Goal: Task Accomplishment & Management: Manage account settings

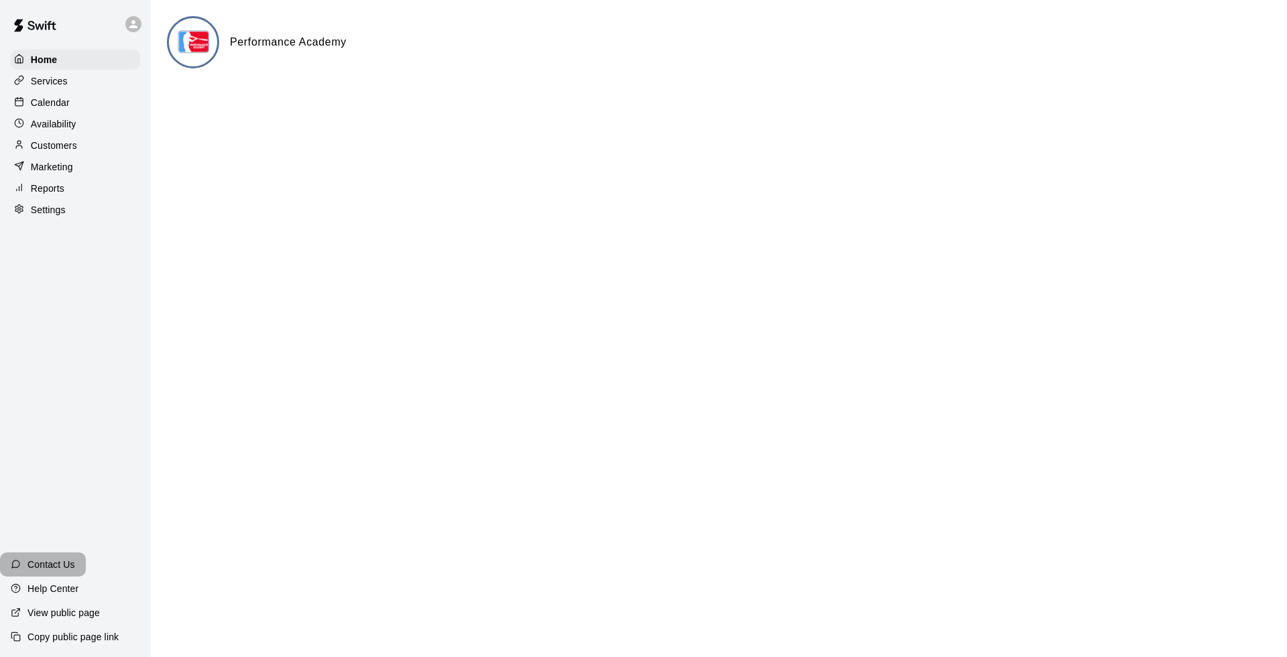
click at [50, 564] on p "Contact Us" at bounding box center [51, 564] width 48 height 13
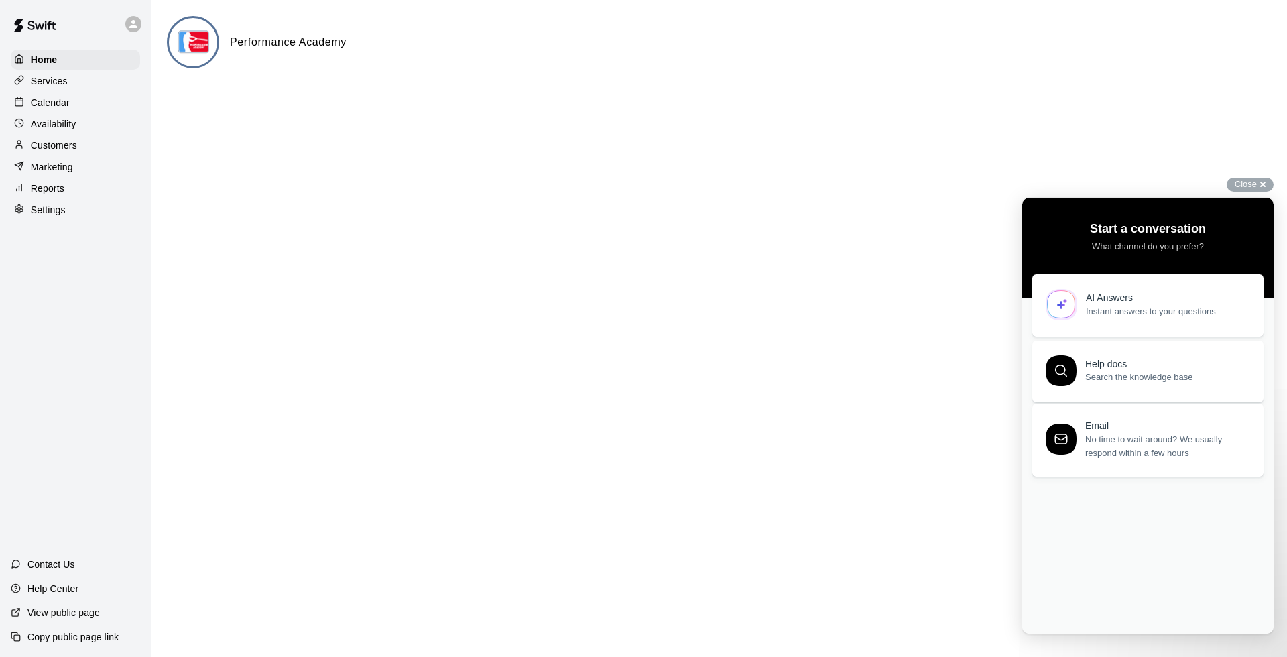
click at [1160, 449] on span "No time to wait around? We usually respond within a few hours" at bounding box center [1166, 446] width 163 height 27
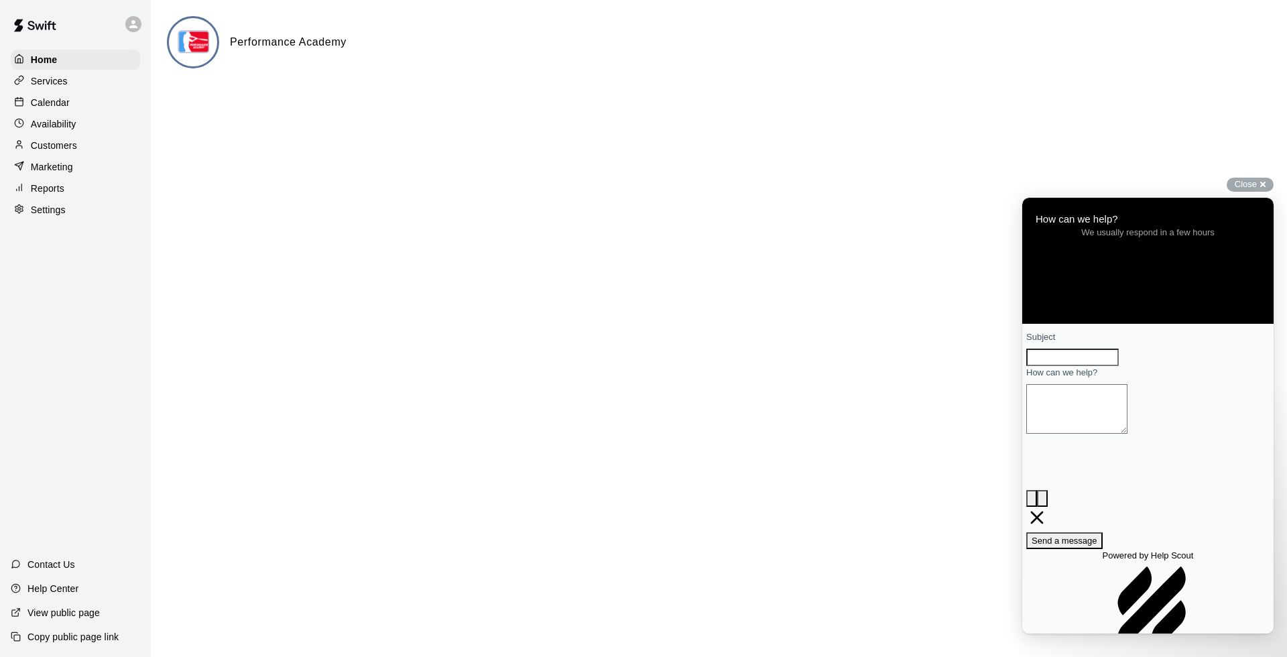
click at [1063, 366] on input "Subject" at bounding box center [1072, 357] width 93 height 17
type input "**********"
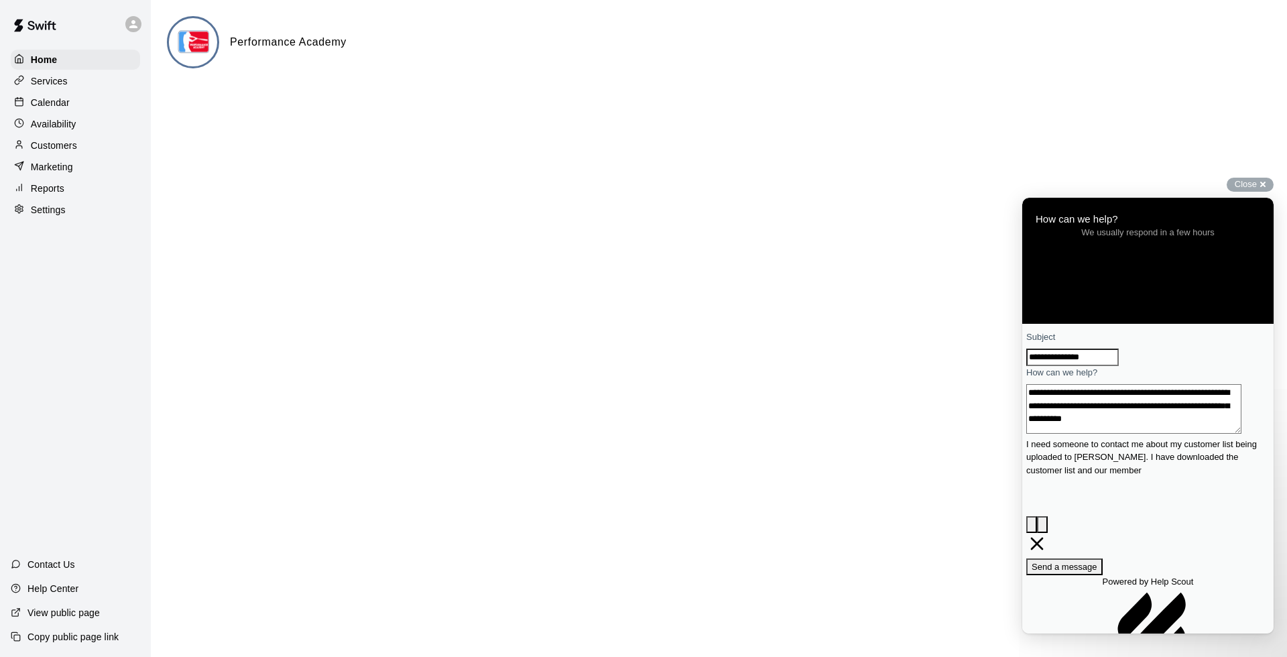
scroll to position [9, 0]
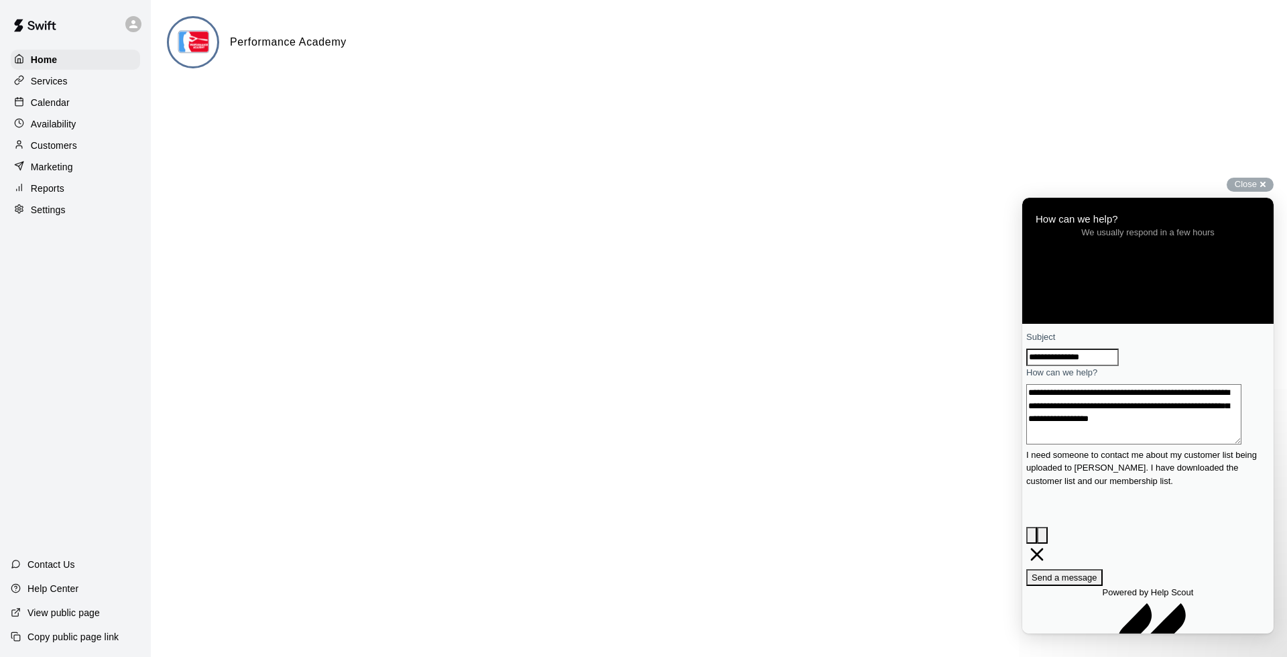
type textarea "**********"
click at [1097, 573] on span "Send a message" at bounding box center [1065, 578] width 66 height 10
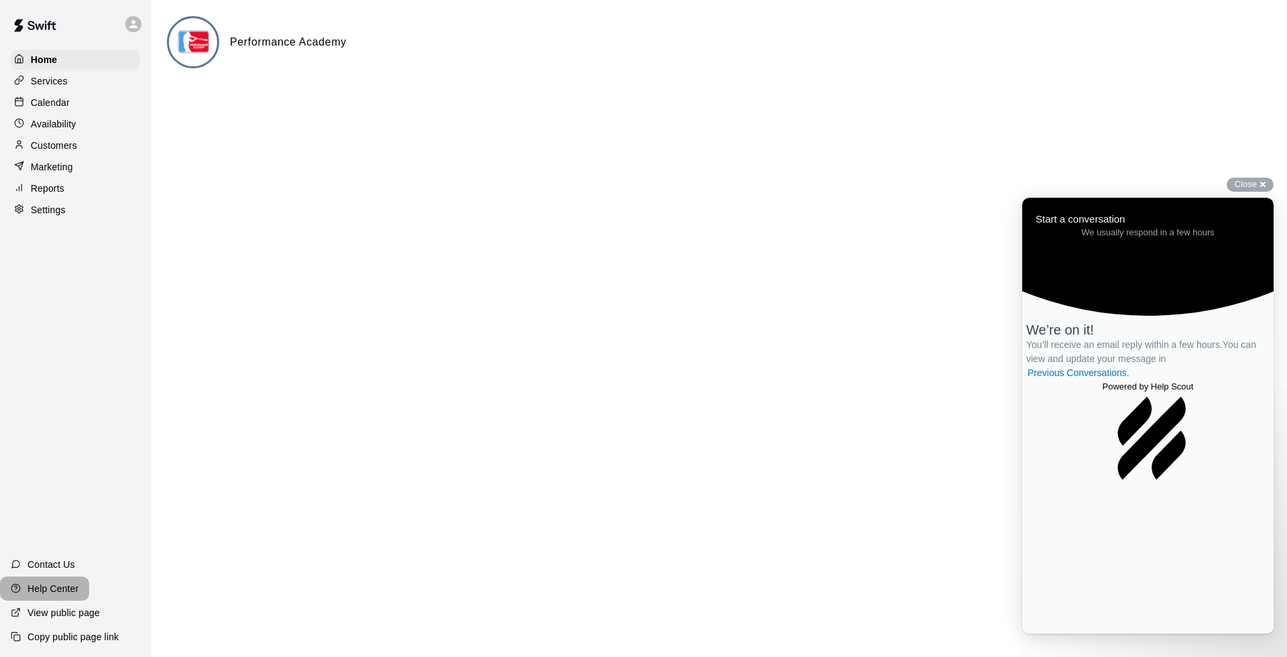
click at [58, 586] on p "Help Center" at bounding box center [52, 588] width 51 height 13
drag, startPoint x: 1267, startPoint y: 185, endPoint x: 1228, endPoint y: 194, distance: 40.5
click at [1265, 185] on div "Close cross-small" at bounding box center [1250, 185] width 47 height 14
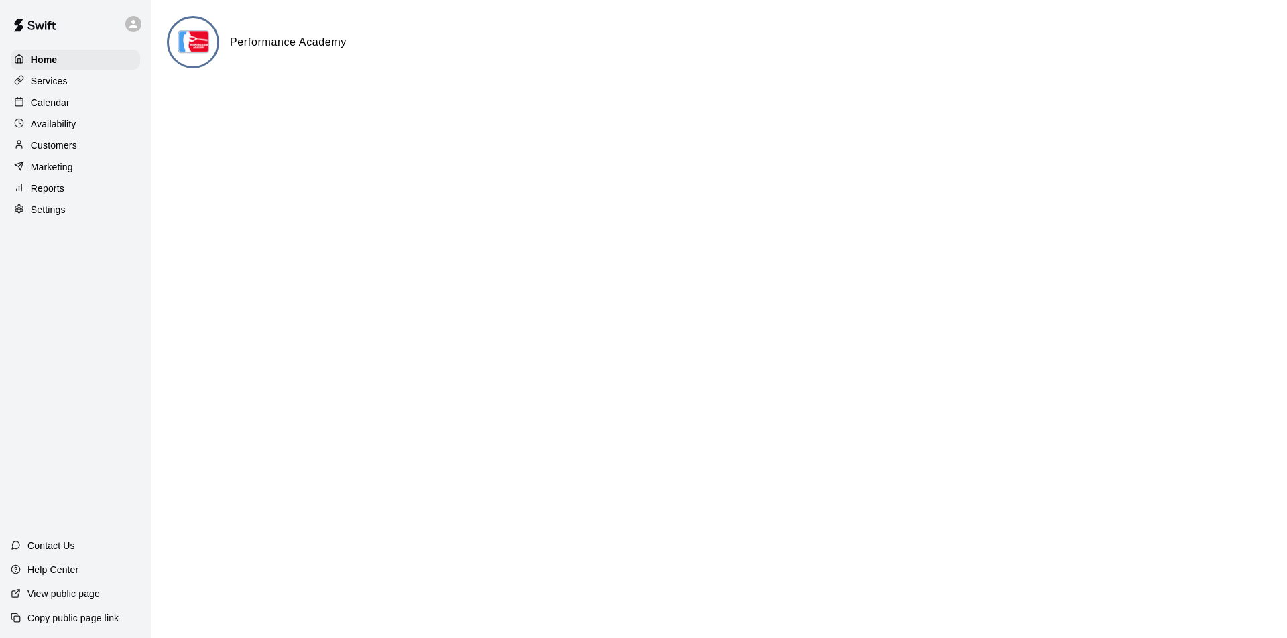
click at [51, 80] on p "Services" at bounding box center [49, 80] width 37 height 13
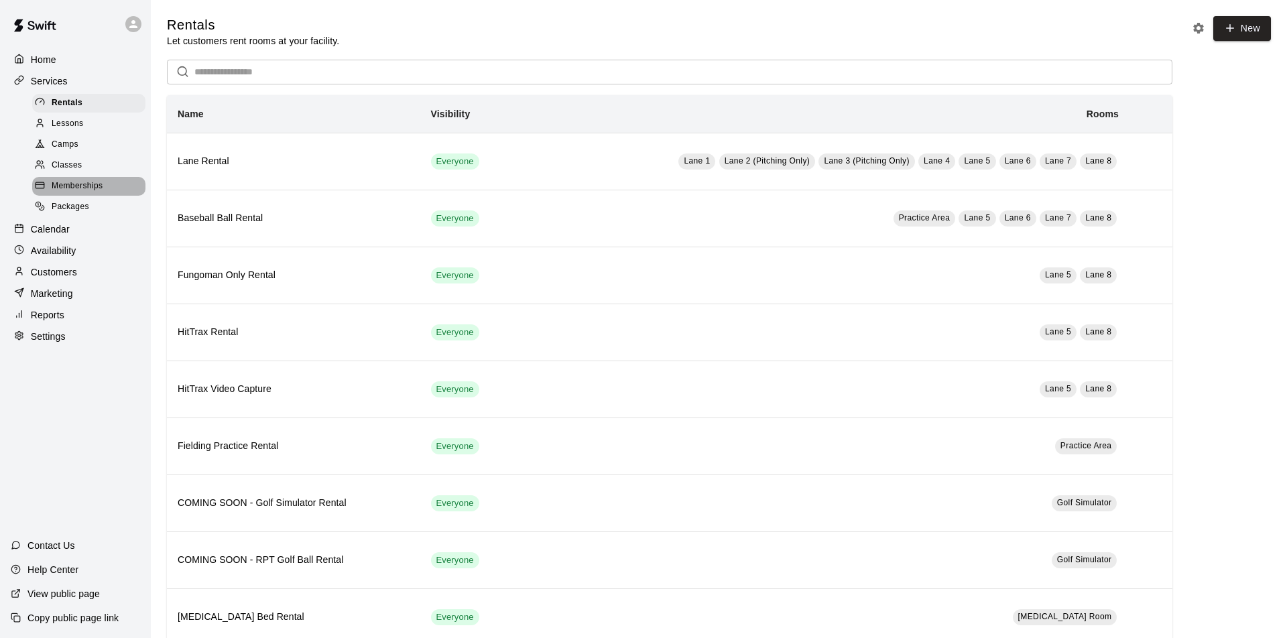
click at [76, 182] on span "Memberships" at bounding box center [77, 186] width 51 height 13
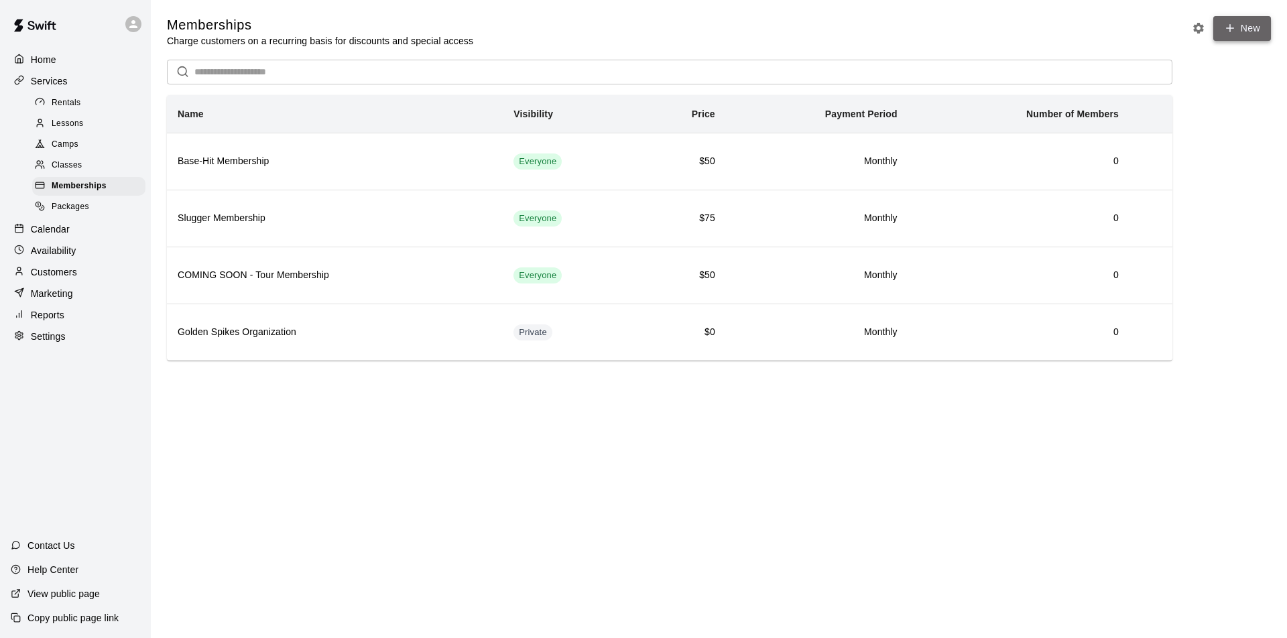
click at [1238, 30] on link "New" at bounding box center [1242, 28] width 58 height 25
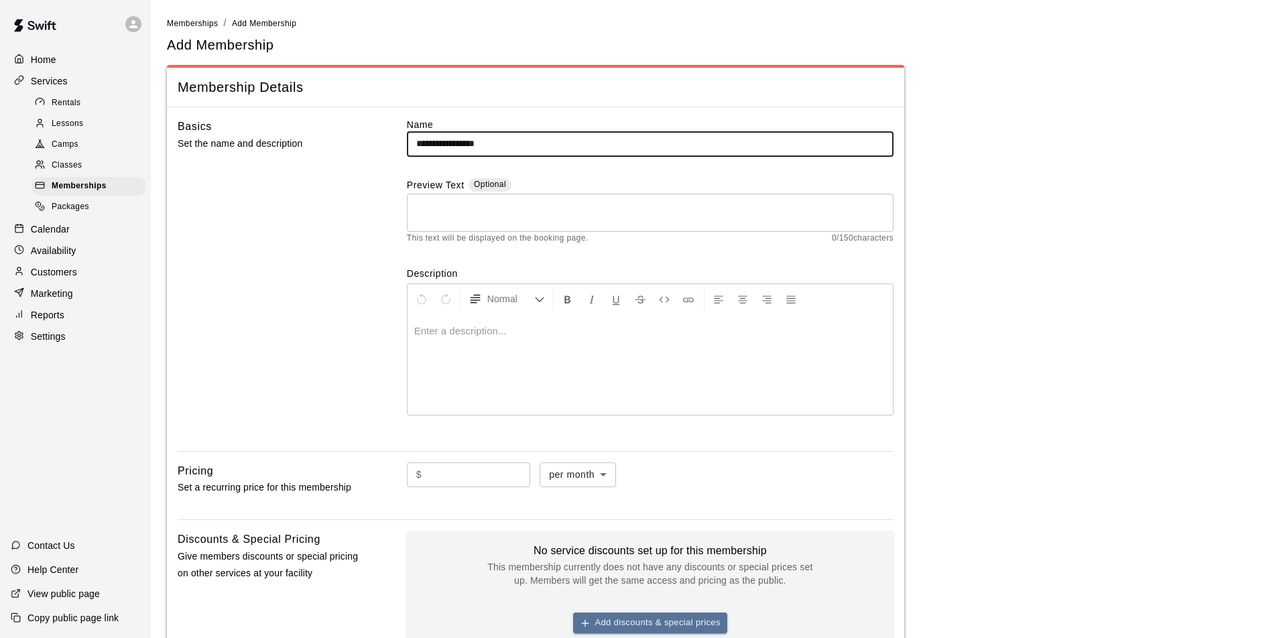
type input "**********"
click at [482, 211] on textarea at bounding box center [650, 212] width 468 height 27
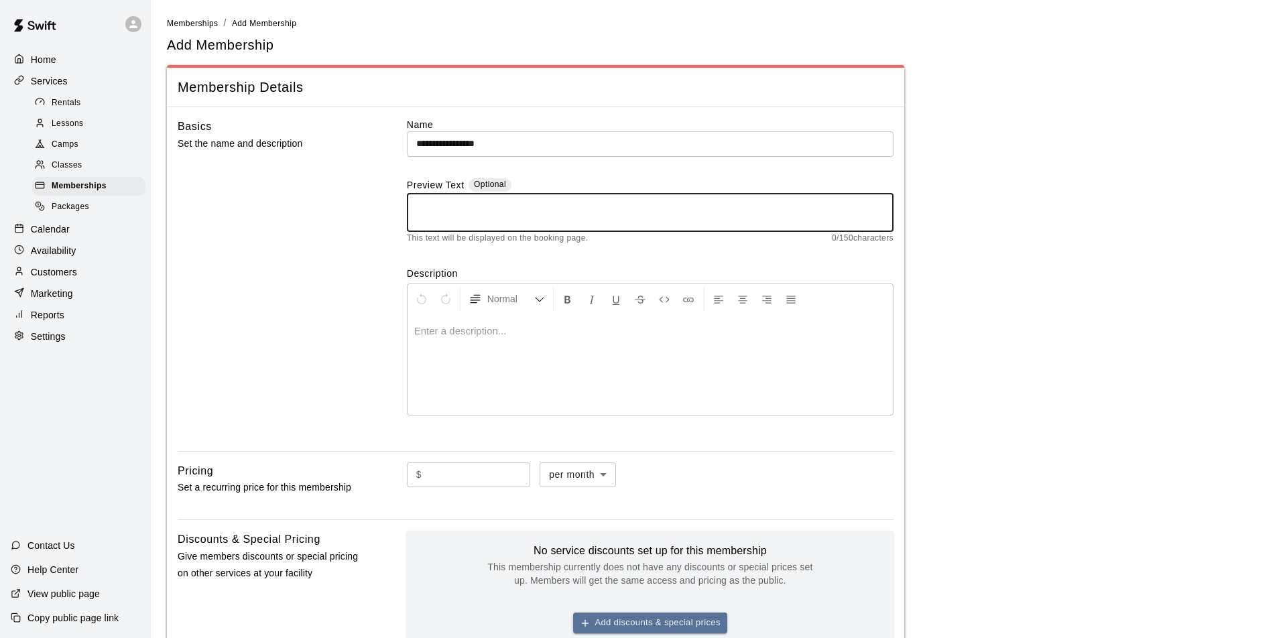
click at [446, 331] on p at bounding box center [650, 330] width 472 height 13
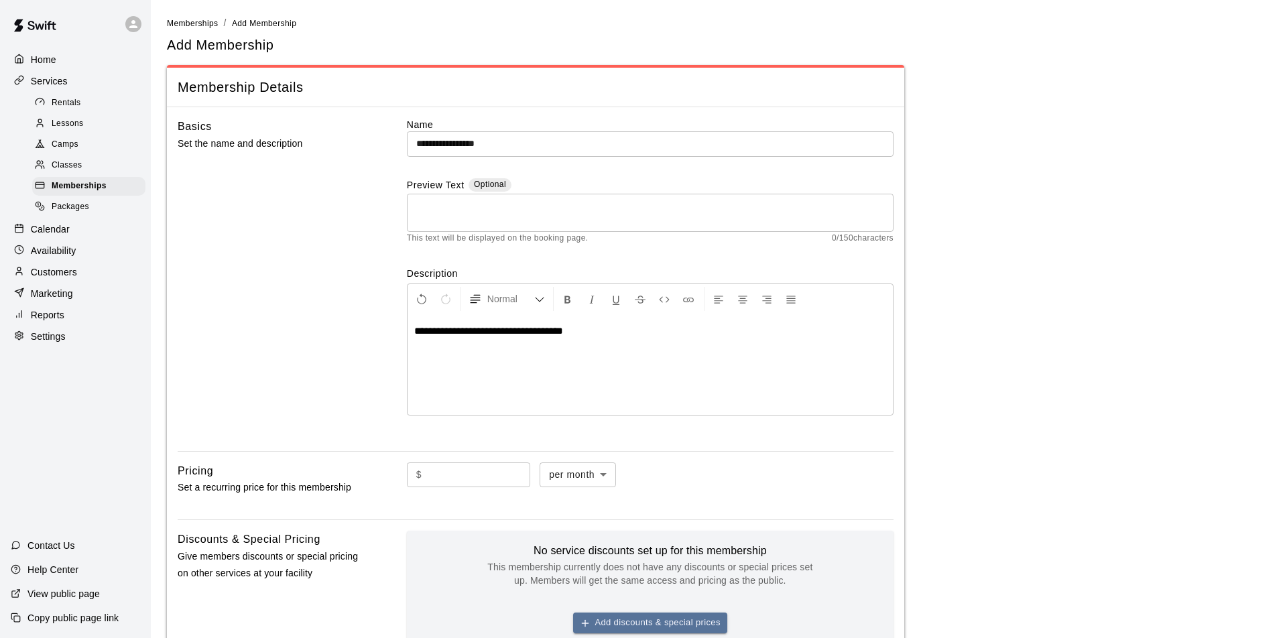
click at [479, 469] on input "text" at bounding box center [478, 475] width 103 height 25
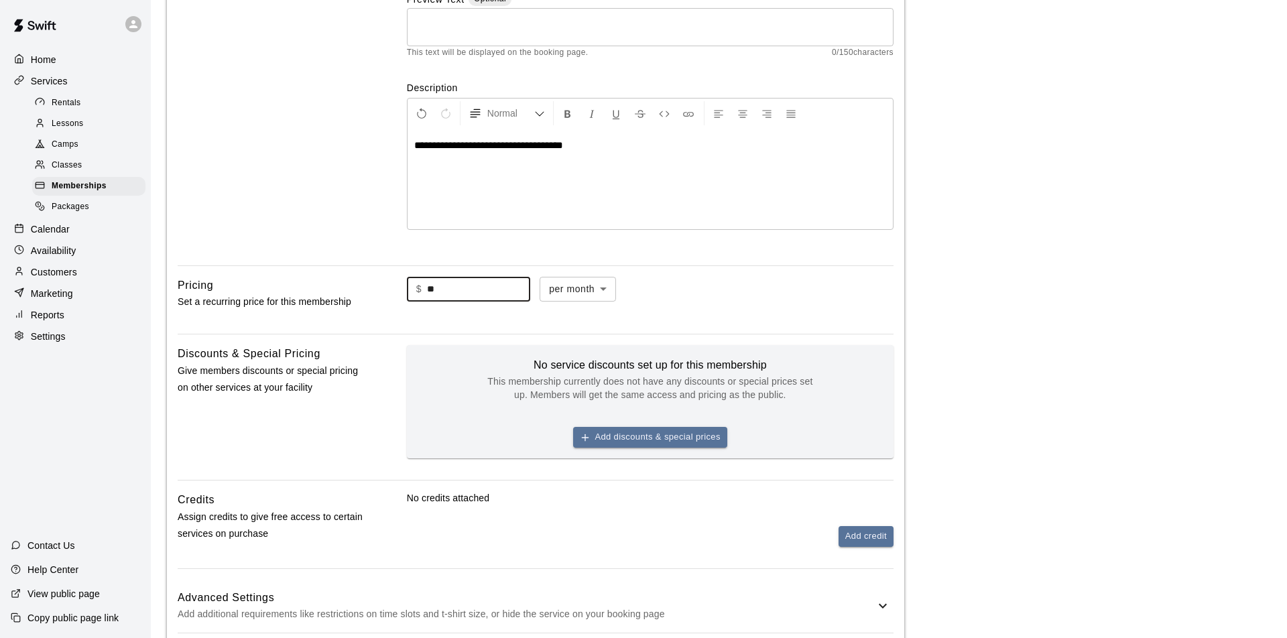
scroll to position [203, 0]
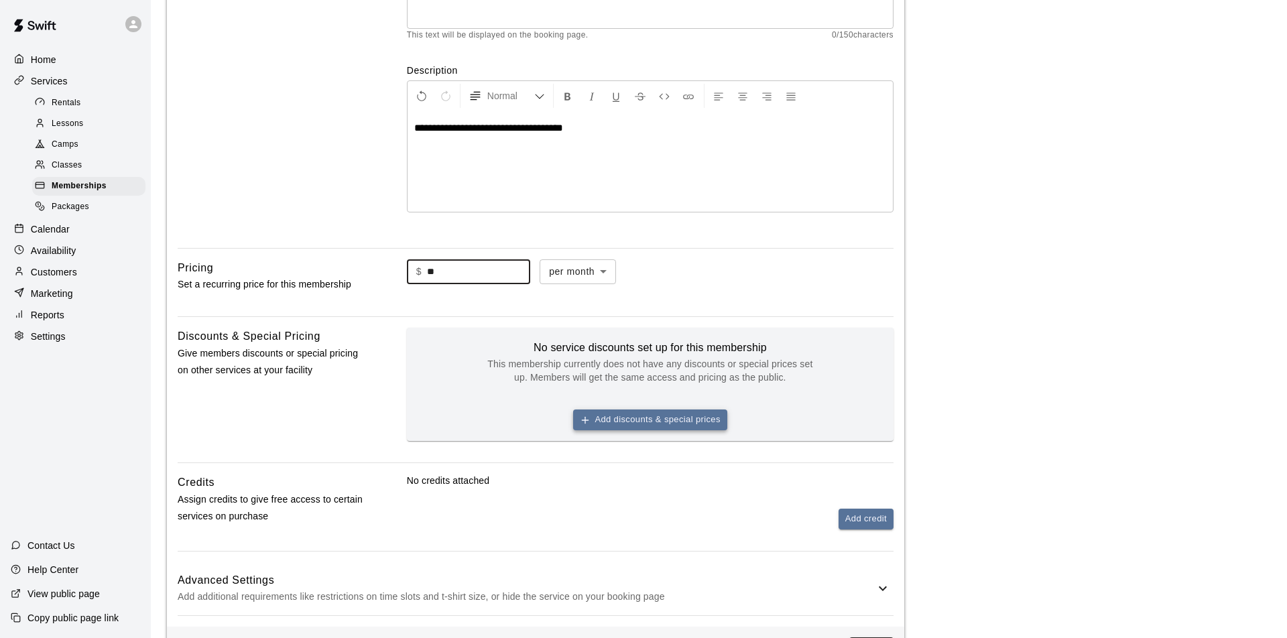
type input "**"
click at [652, 420] on button "Add discounts & special prices" at bounding box center [650, 420] width 154 height 21
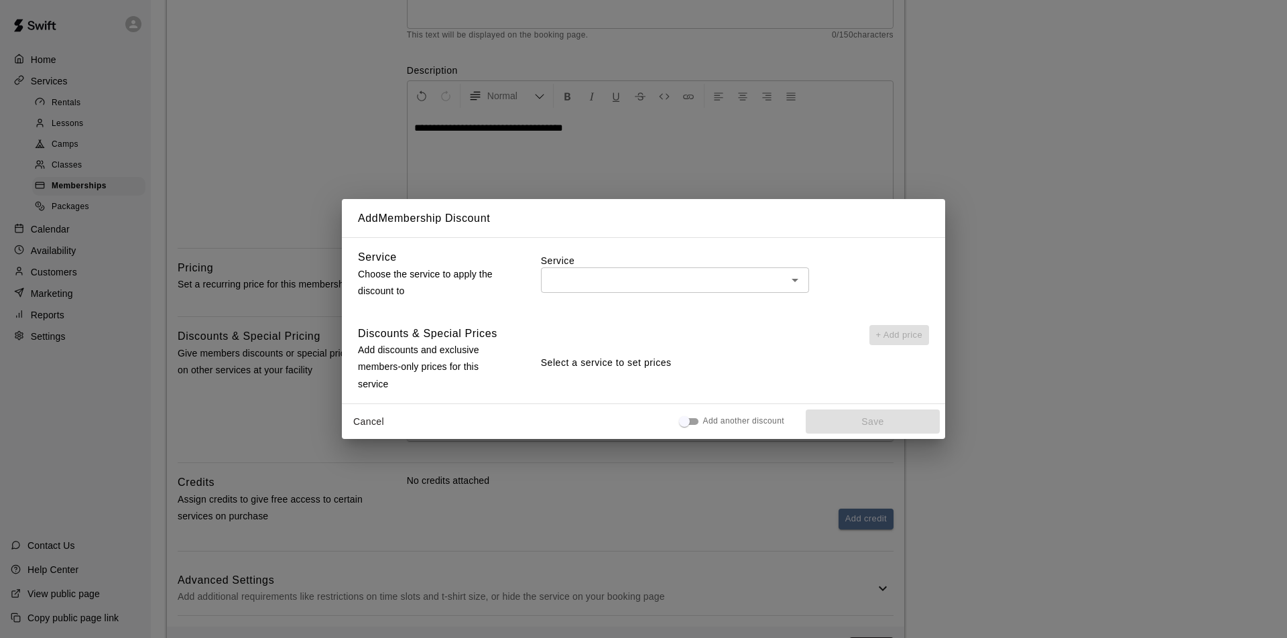
click at [682, 283] on input "text" at bounding box center [664, 280] width 238 height 17
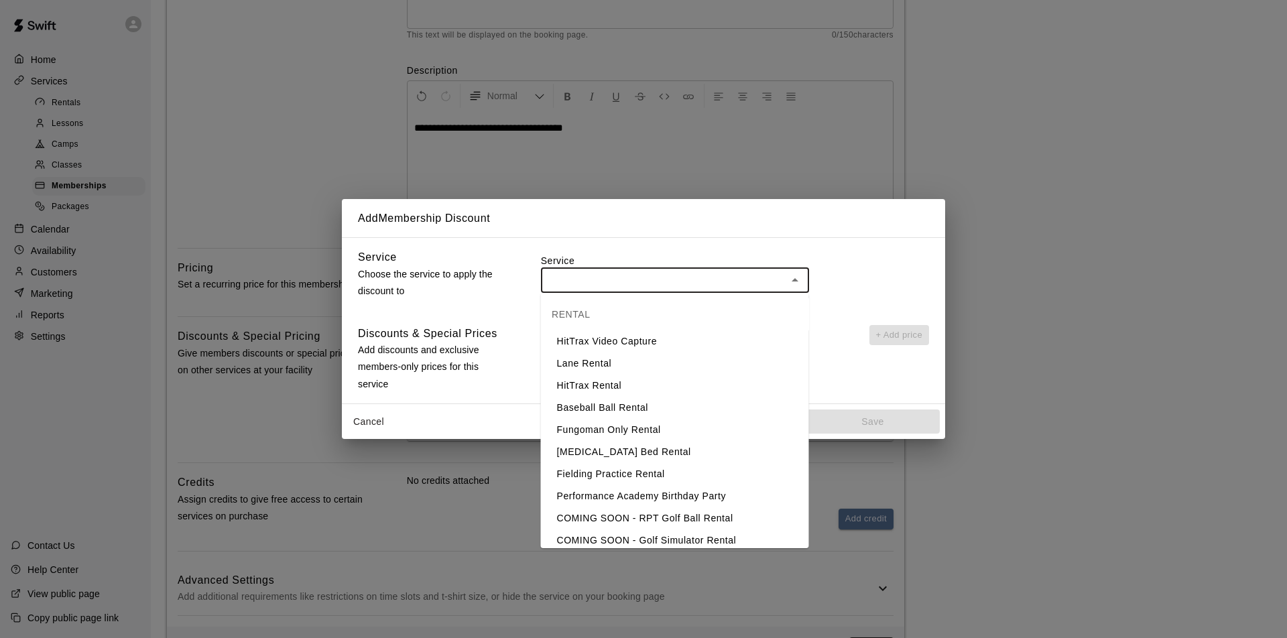
click at [624, 366] on li "Lane Rental" at bounding box center [675, 364] width 268 height 22
type input "**********"
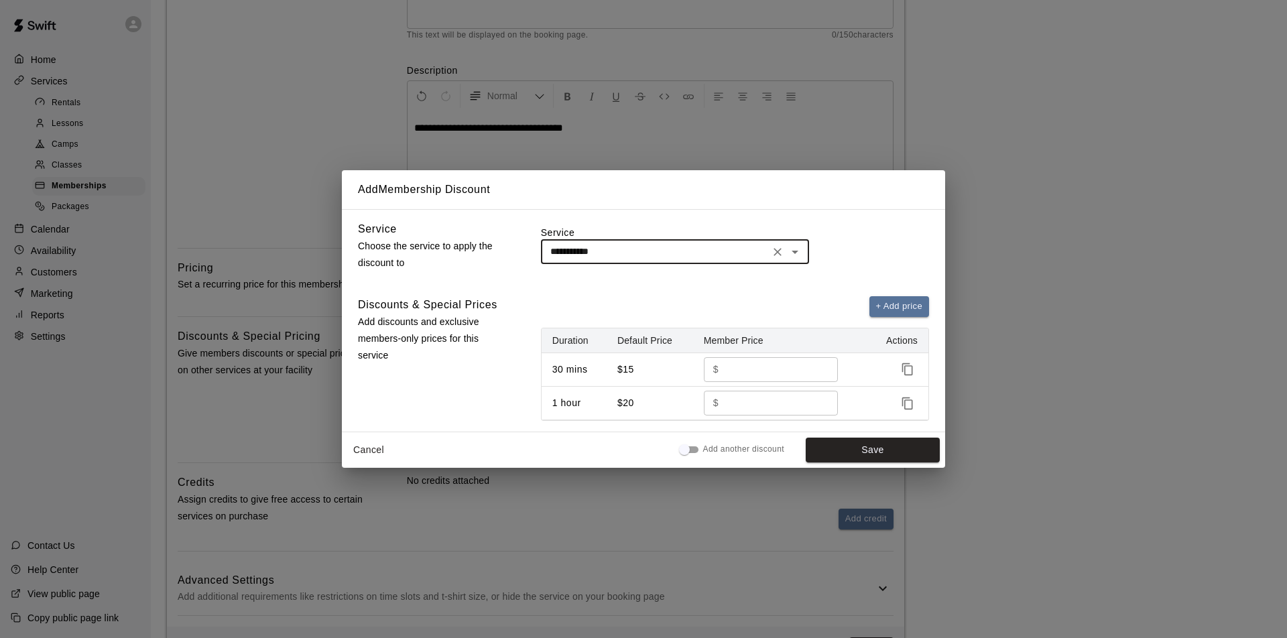
click at [741, 405] on input "**" at bounding box center [773, 403] width 99 height 25
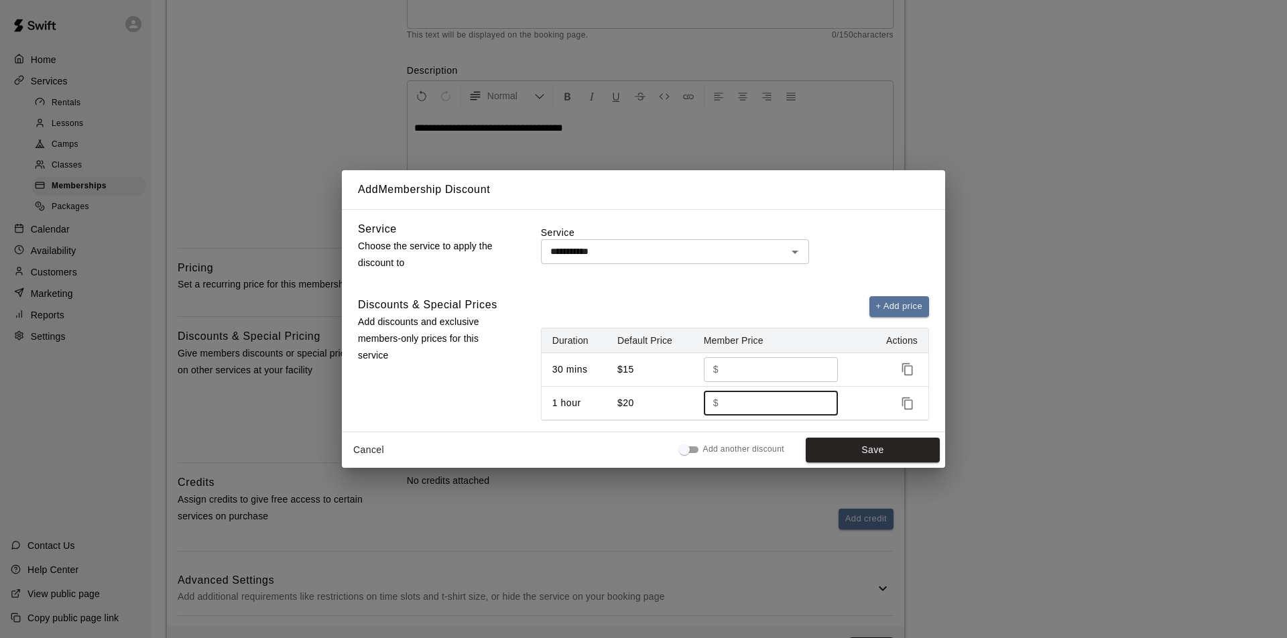
type input "*"
click at [367, 449] on button "Cancel" at bounding box center [368, 450] width 43 height 25
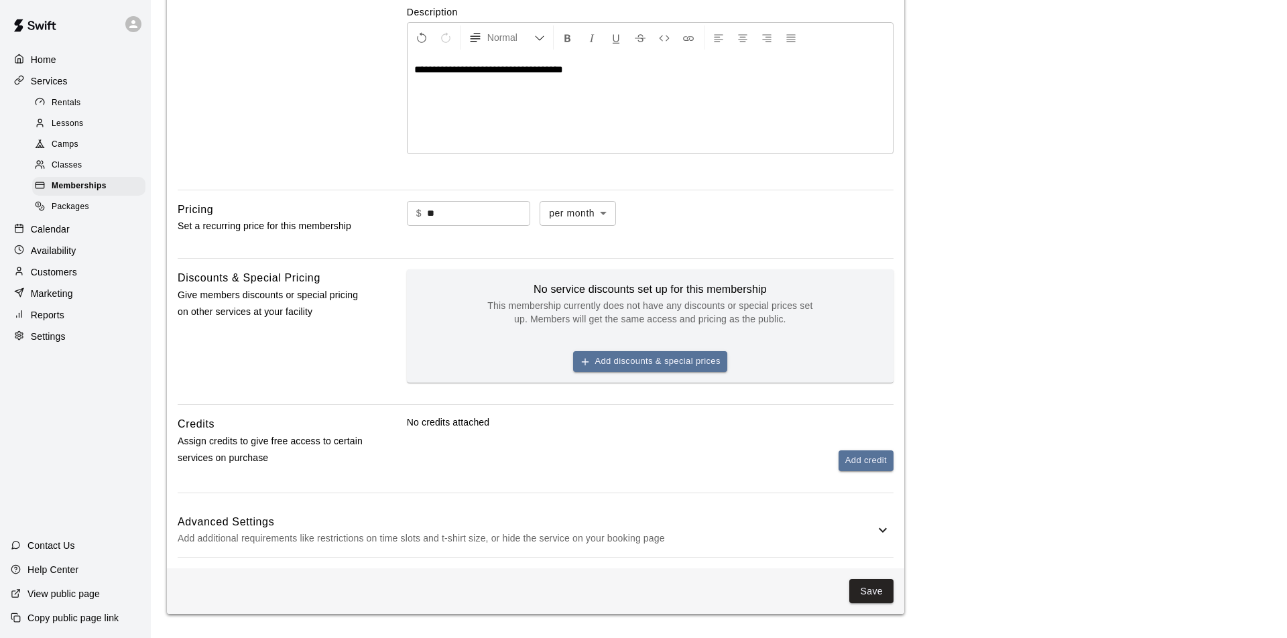
scroll to position [261, 0]
click at [871, 588] on button "Save" at bounding box center [871, 592] width 44 height 25
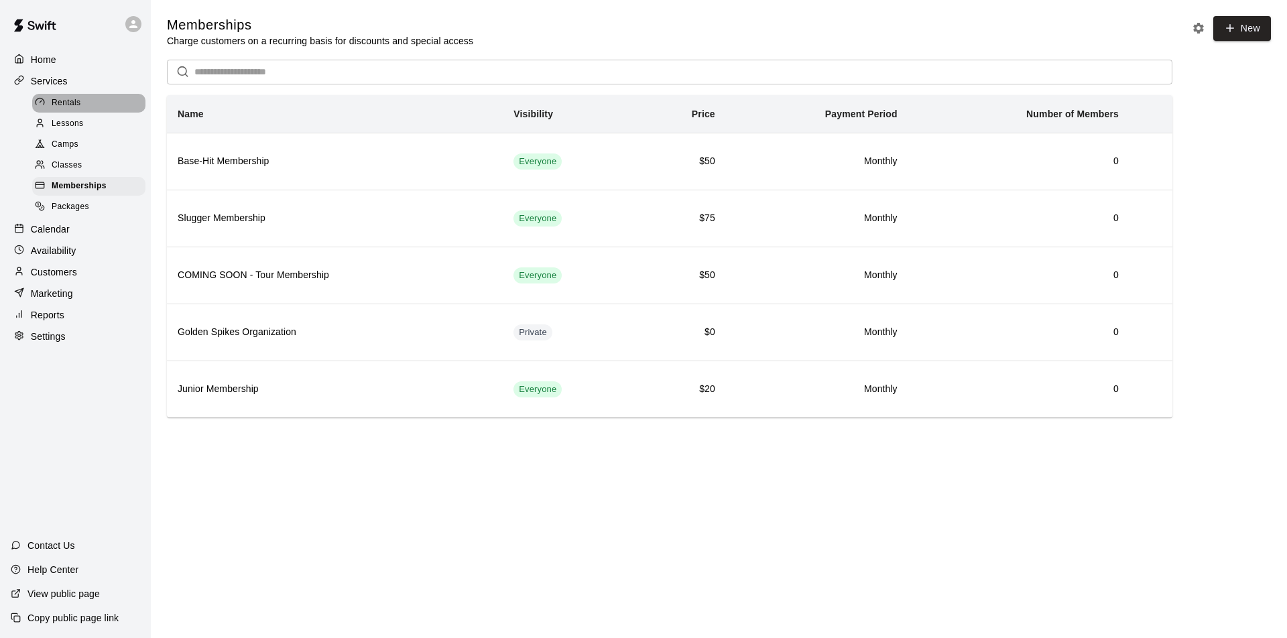
drag, startPoint x: 54, startPoint y: 97, endPoint x: 67, endPoint y: 97, distance: 12.8
click at [55, 97] on span "Rentals" at bounding box center [66, 103] width 29 height 13
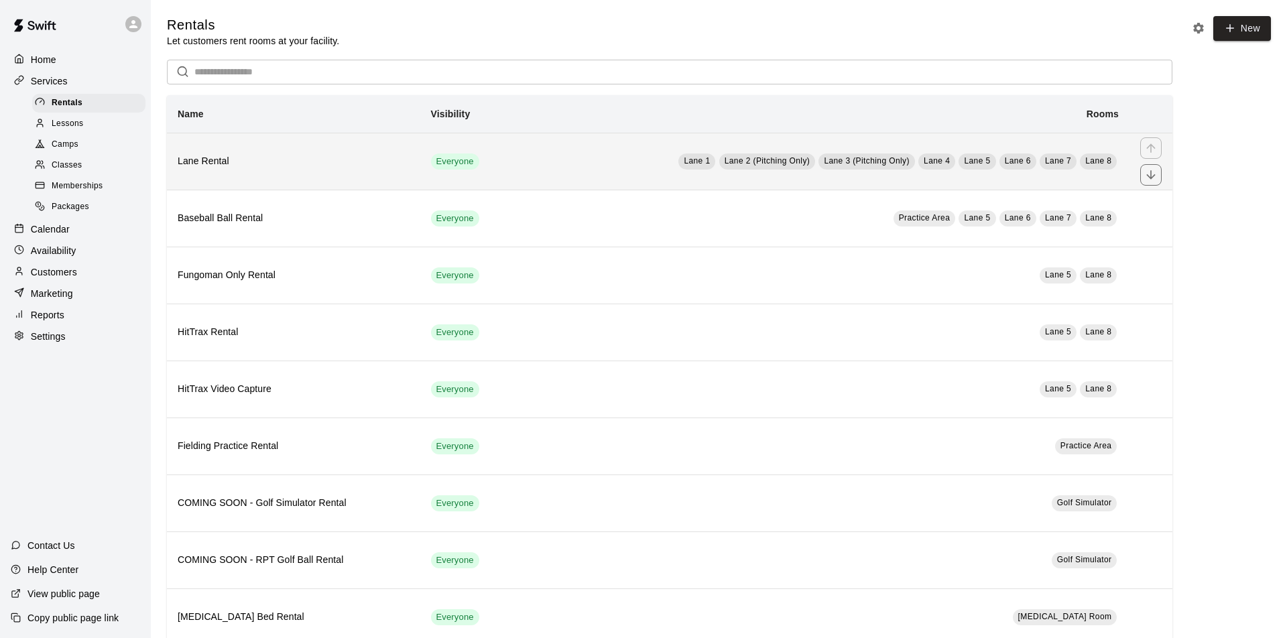
click at [612, 159] on td "Lane 1 Lane 2 (Pitching Only) Lane 3 (Pitching Only) Lane 4 Lane 5 Lane 6 Lane …" at bounding box center [821, 161] width 617 height 57
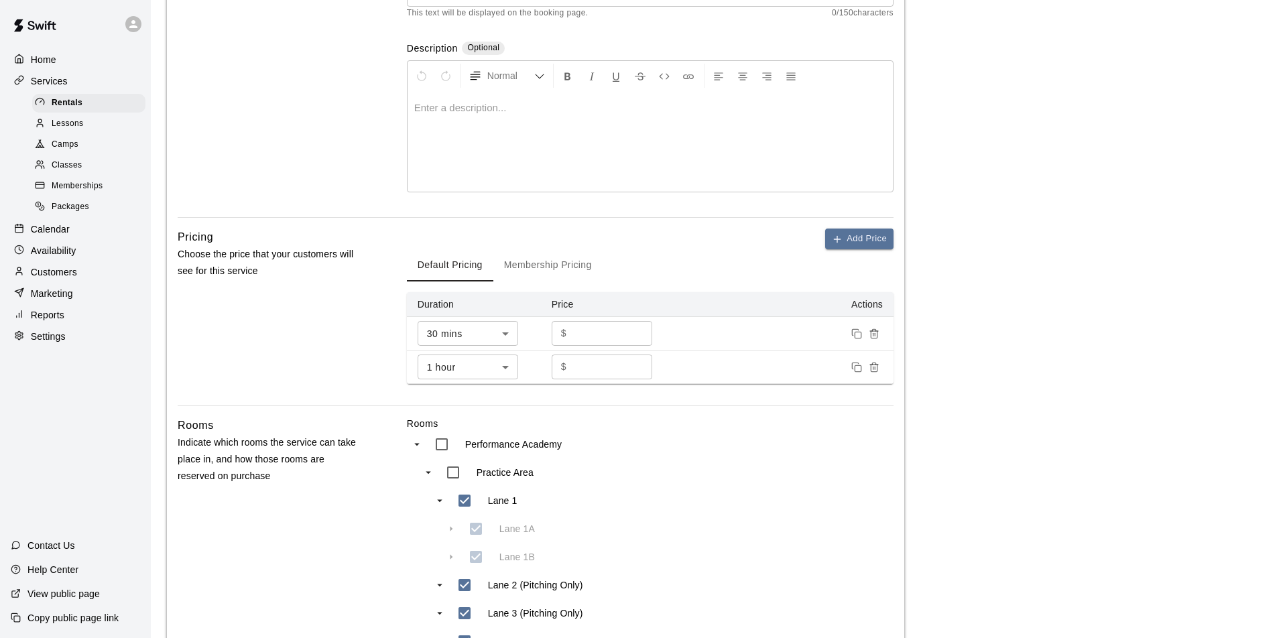
scroll to position [231, 0]
click at [558, 262] on button "Membership Pricing" at bounding box center [547, 263] width 109 height 32
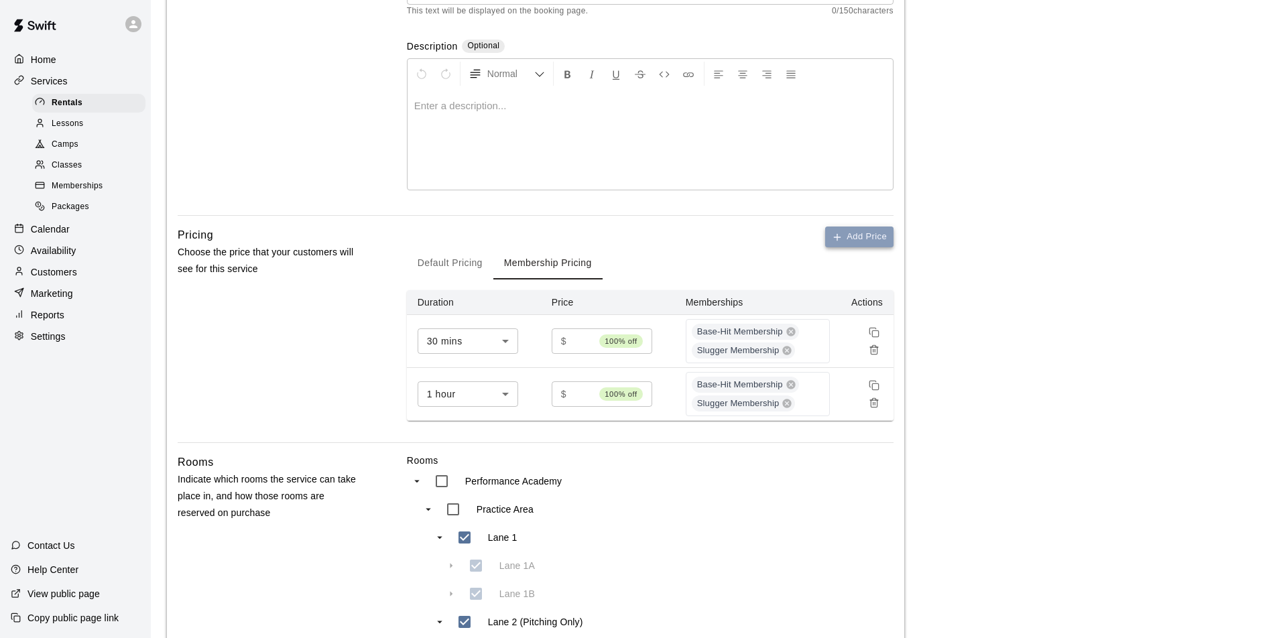
click at [874, 238] on button "Add Price" at bounding box center [859, 237] width 68 height 21
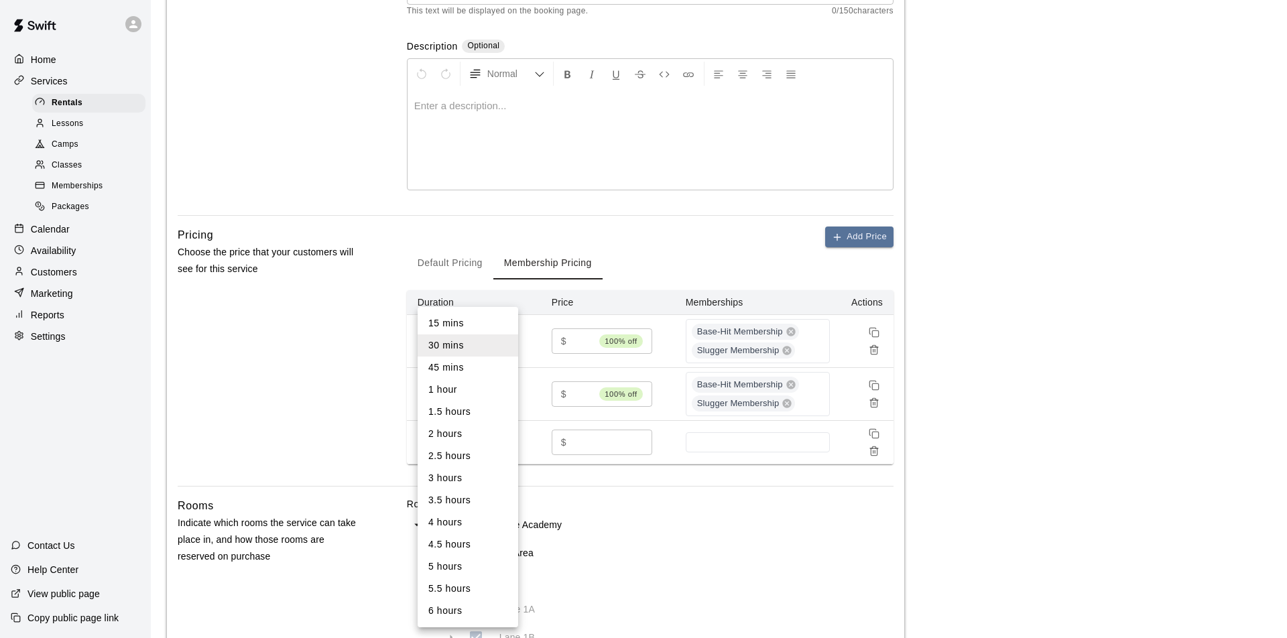
click at [509, 440] on body "**********" at bounding box center [643, 518] width 1287 height 1498
click at [451, 394] on li "1 hour" at bounding box center [468, 390] width 101 height 22
type input "**"
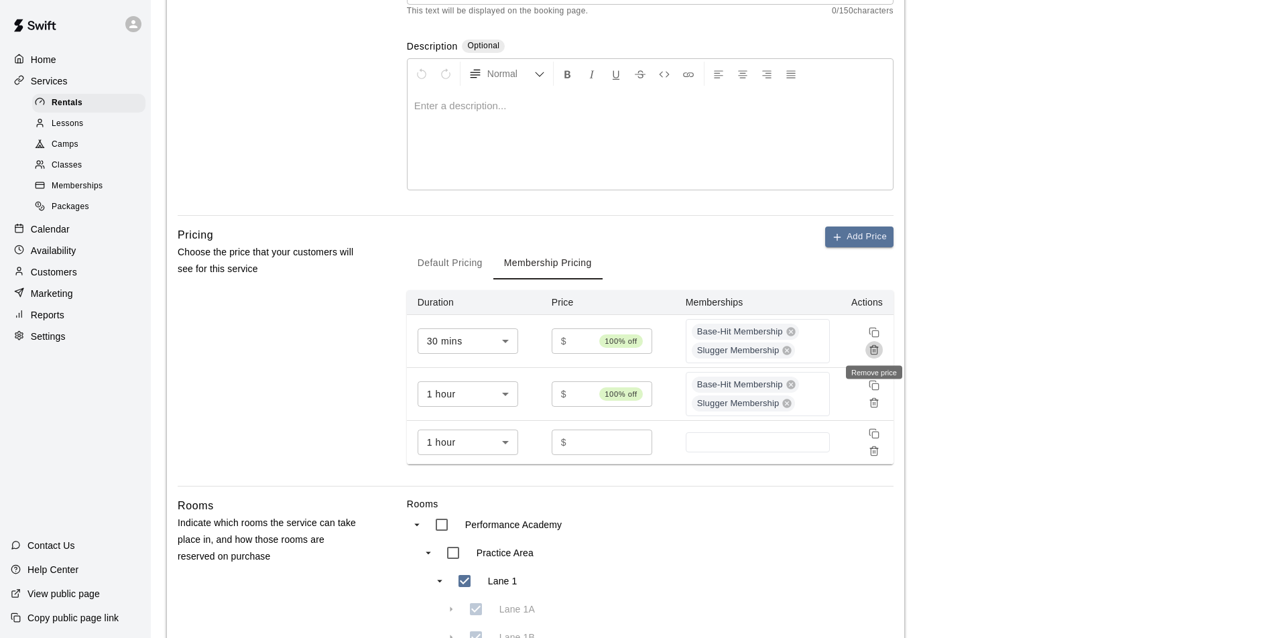
click at [875, 349] on line "Remove price" at bounding box center [875, 350] width 0 height 3
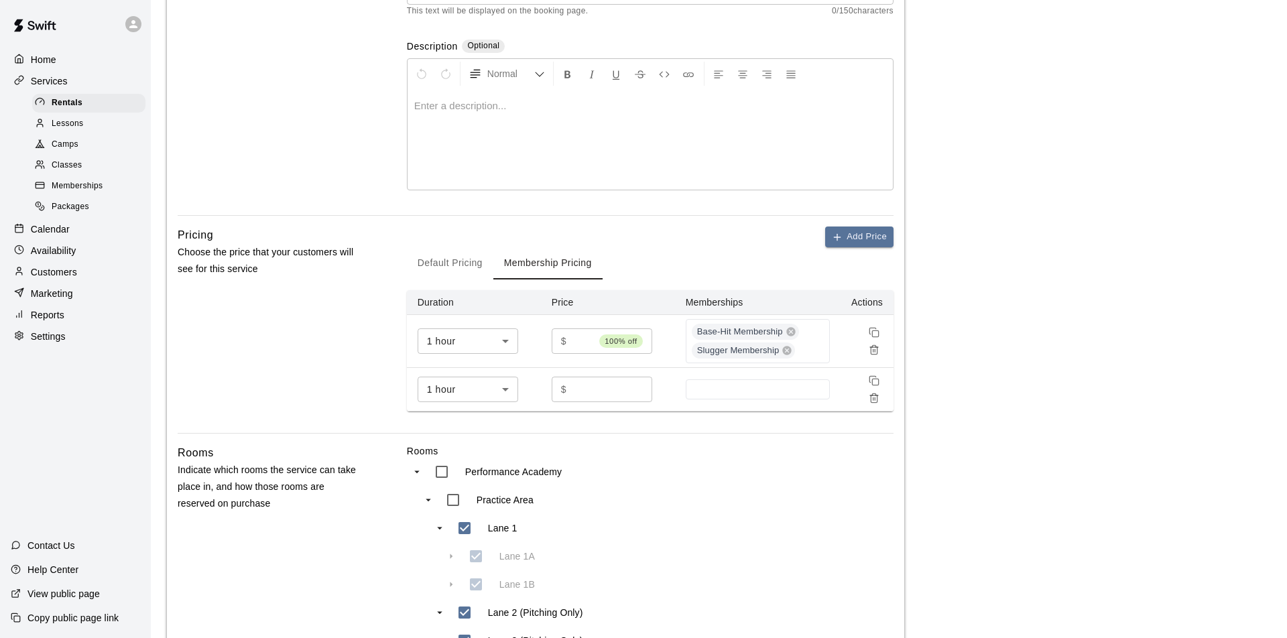
click at [613, 391] on input "*" at bounding box center [612, 389] width 80 height 25
type input "**"
click at [729, 387] on input at bounding box center [758, 389] width 131 height 11
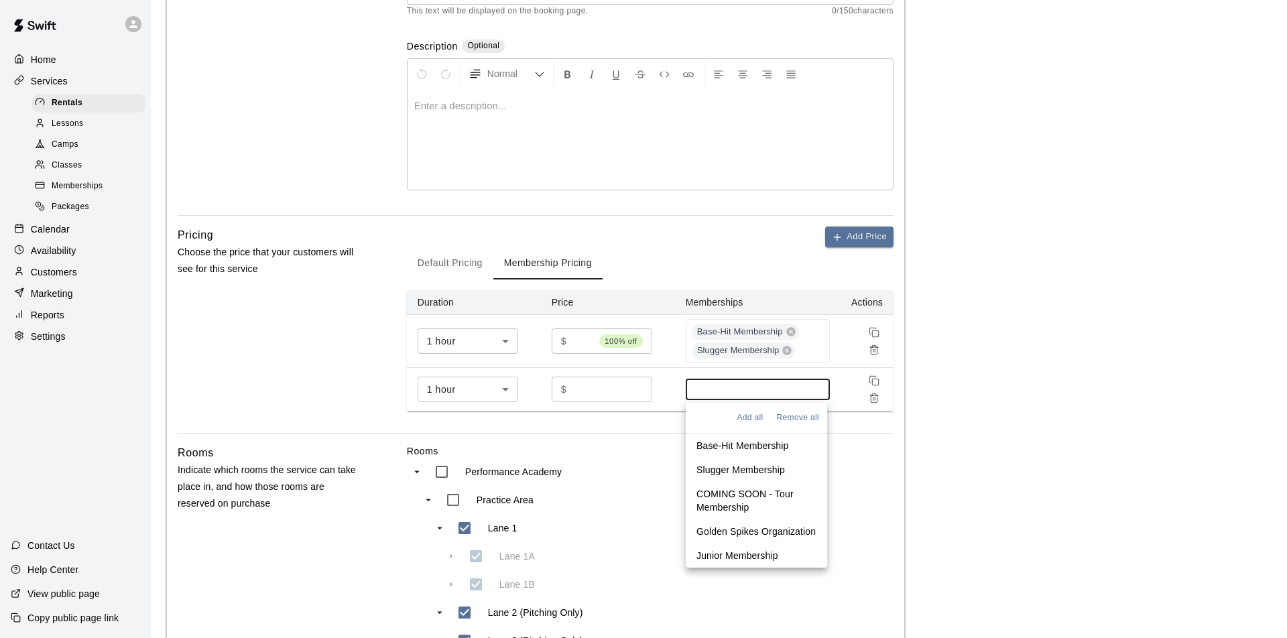
click at [727, 556] on p "Junior Membership" at bounding box center [738, 555] width 82 height 13
click at [636, 488] on div "Practice Area" at bounding box center [554, 500] width 231 height 28
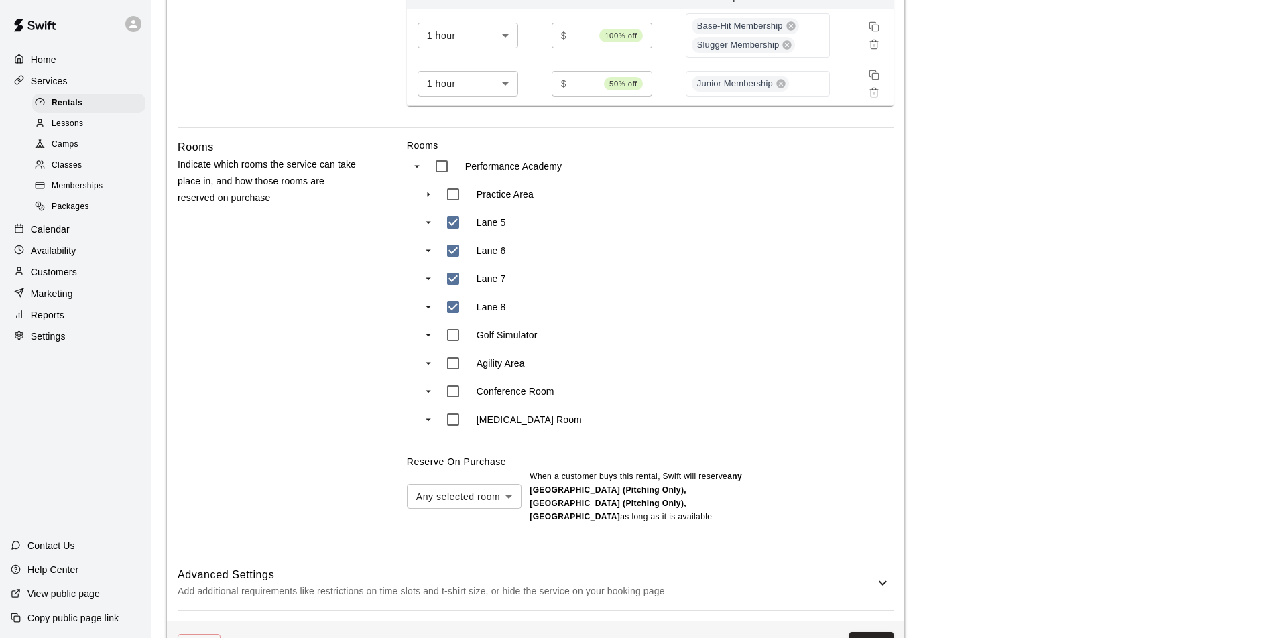
scroll to position [539, 0]
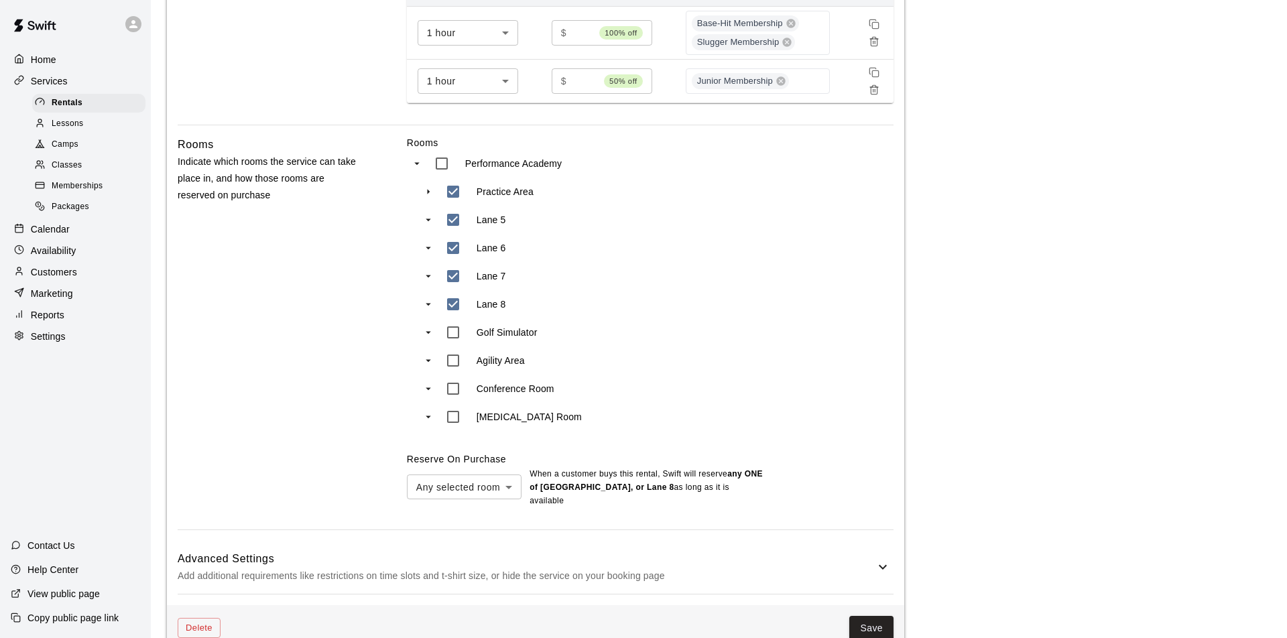
click at [428, 190] on icon "swift facility view" at bounding box center [429, 191] width 3 height 5
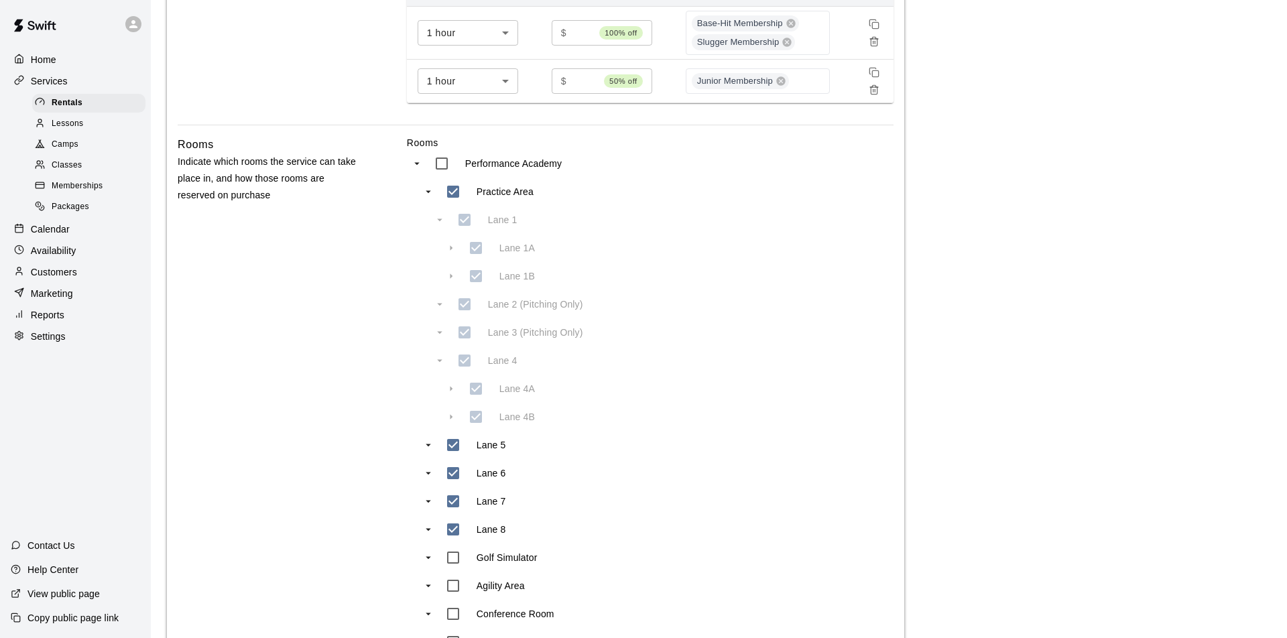
click at [428, 191] on icon "swift facility view" at bounding box center [428, 192] width 5 height 3
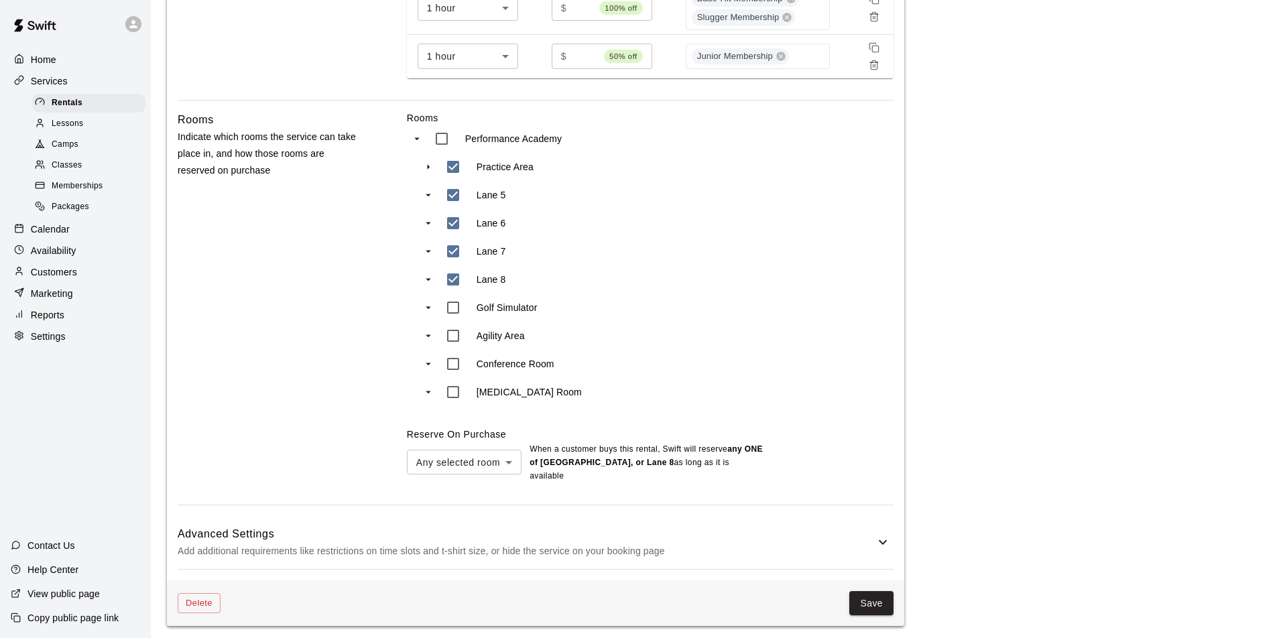
scroll to position [563, 0]
click at [875, 602] on button "Save" at bounding box center [871, 604] width 44 height 25
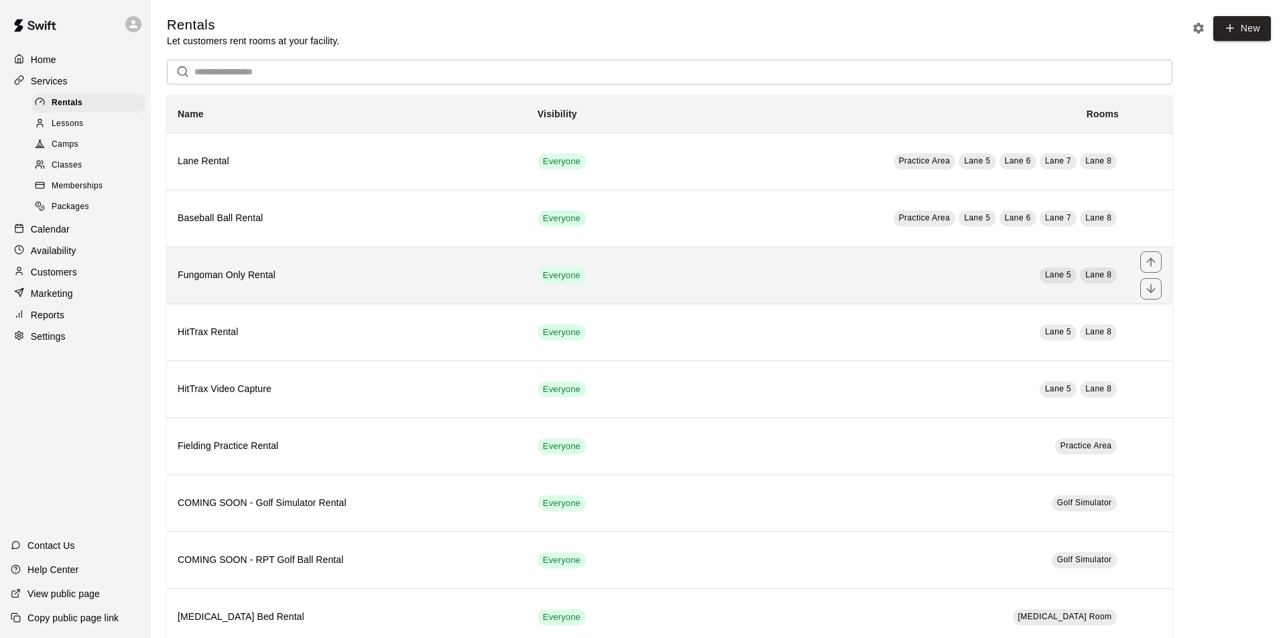
click at [434, 280] on h6 "Fungoman Only Rental" at bounding box center [347, 275] width 339 height 15
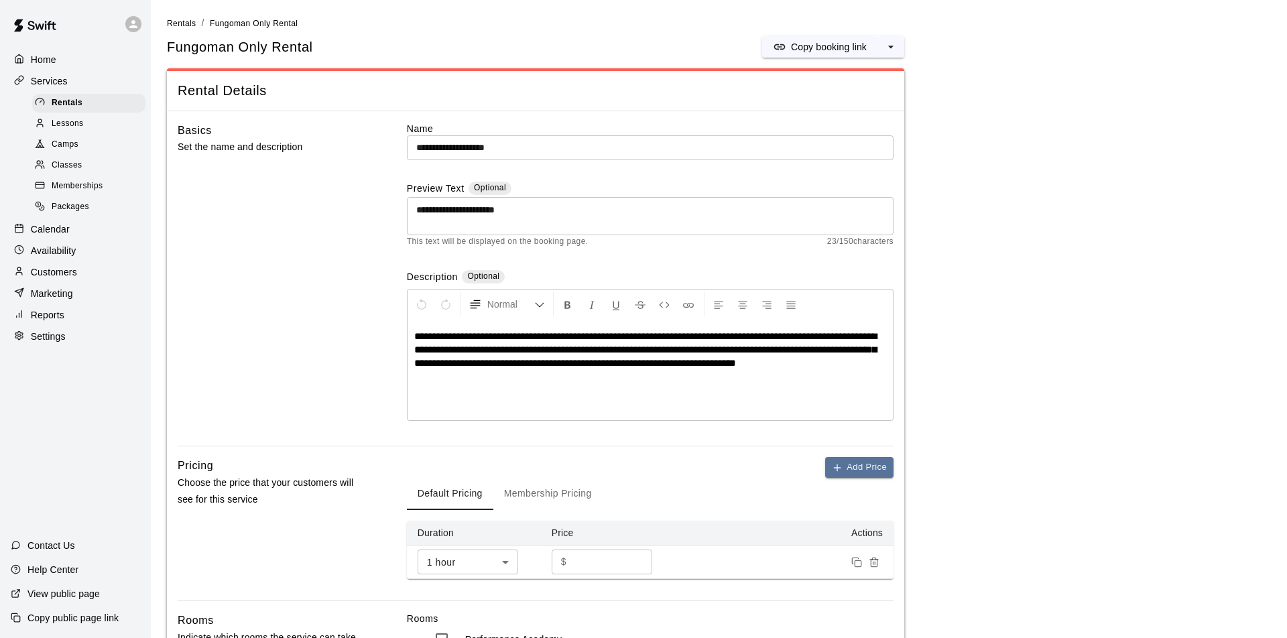
click at [552, 492] on button "Membership Pricing" at bounding box center [547, 494] width 109 height 32
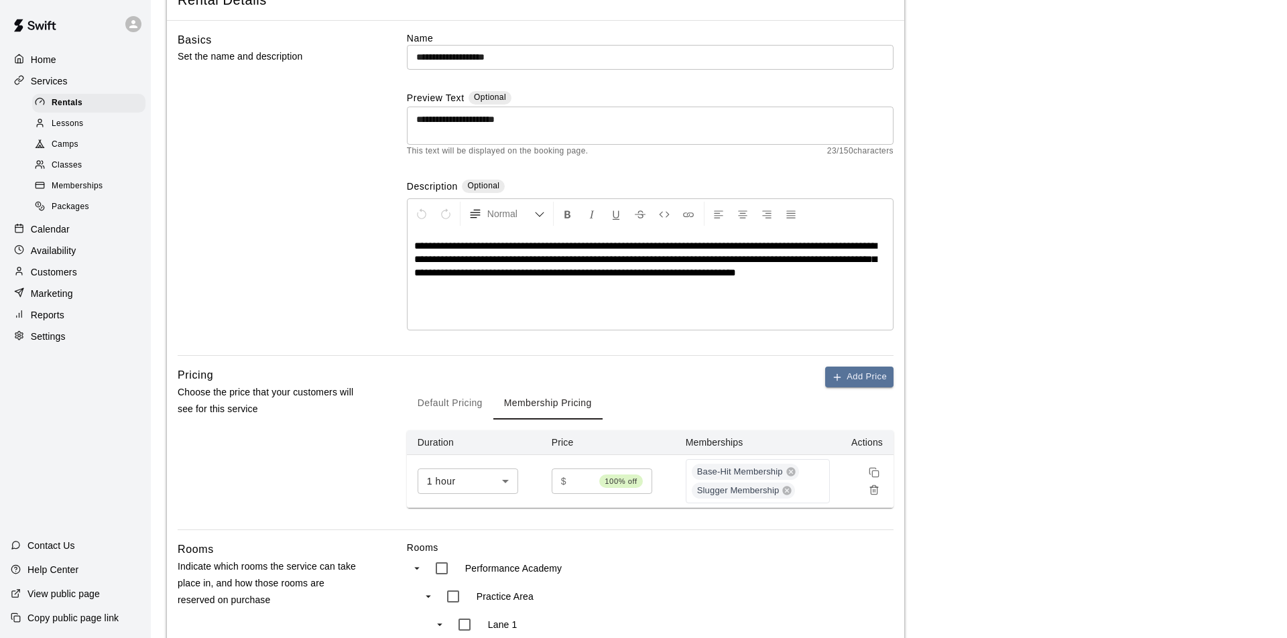
scroll to position [94, 0]
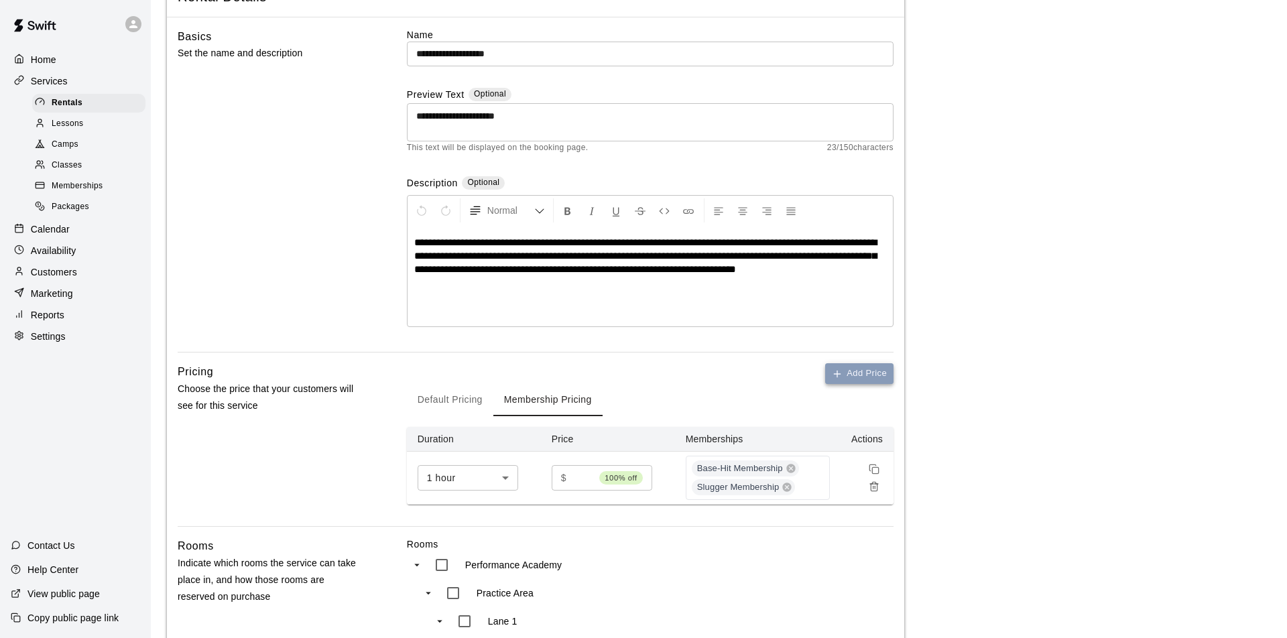
click at [859, 375] on button "Add Price" at bounding box center [859, 373] width 68 height 21
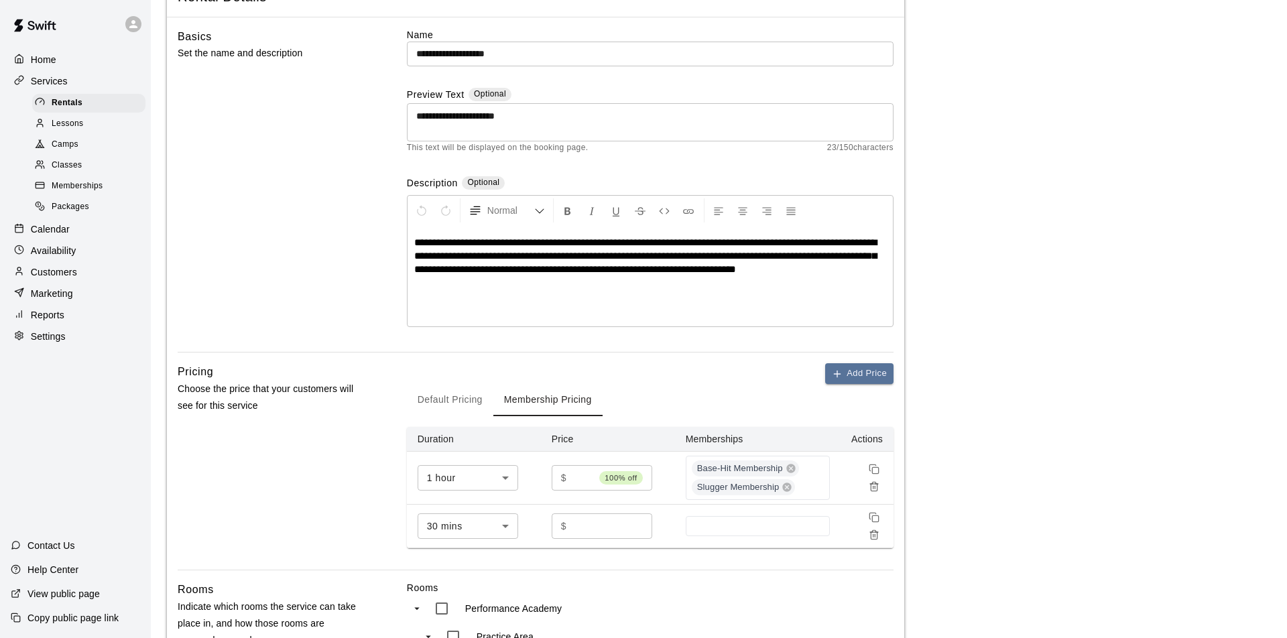
click at [508, 526] on body "**********" at bounding box center [643, 615] width 1287 height 1418
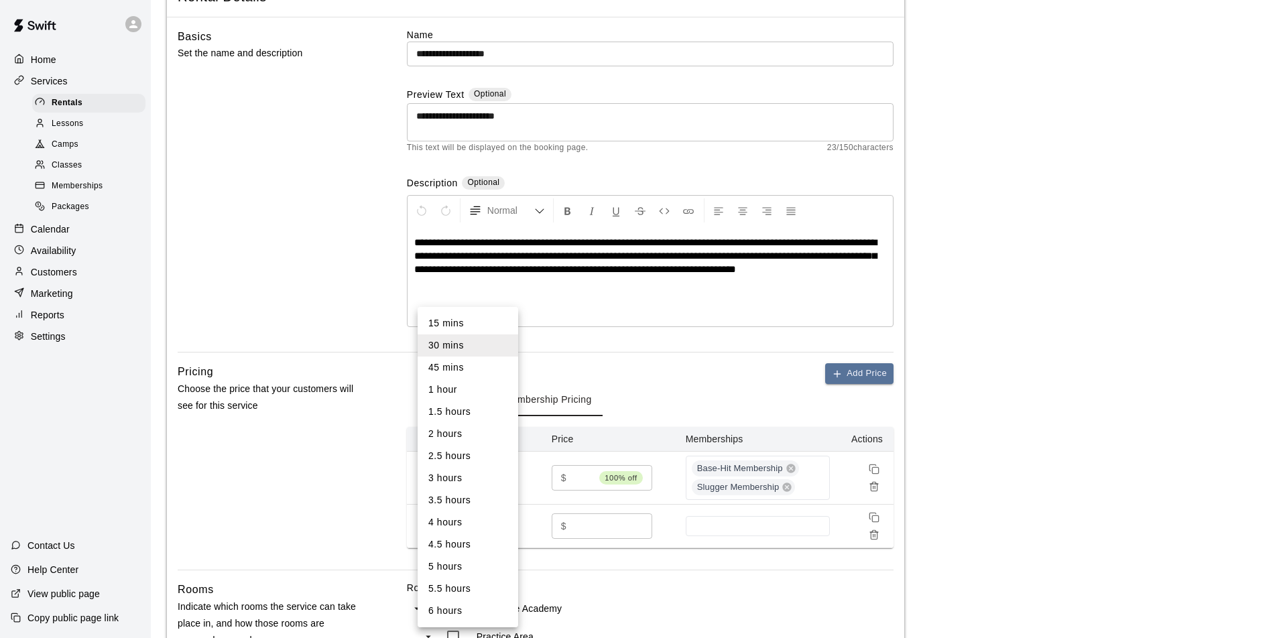
click at [459, 386] on li "1 hour" at bounding box center [468, 390] width 101 height 22
type input "**"
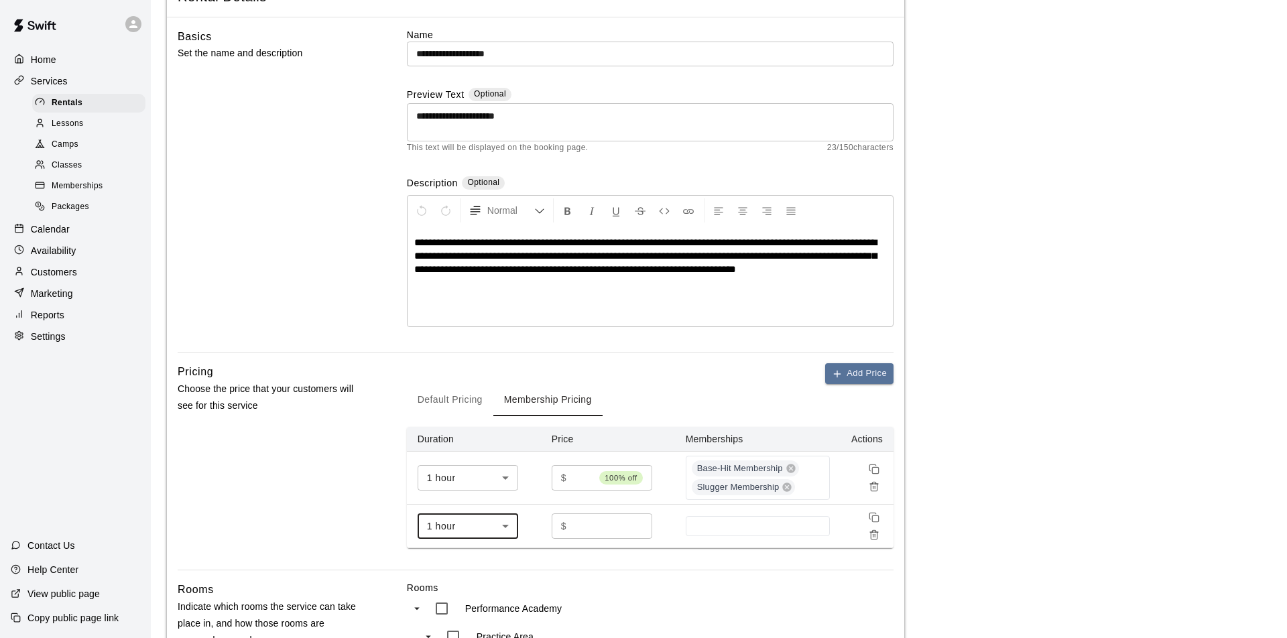
click at [600, 527] on input "*" at bounding box center [612, 526] width 80 height 25
type input "****"
click at [704, 524] on input at bounding box center [758, 526] width 131 height 11
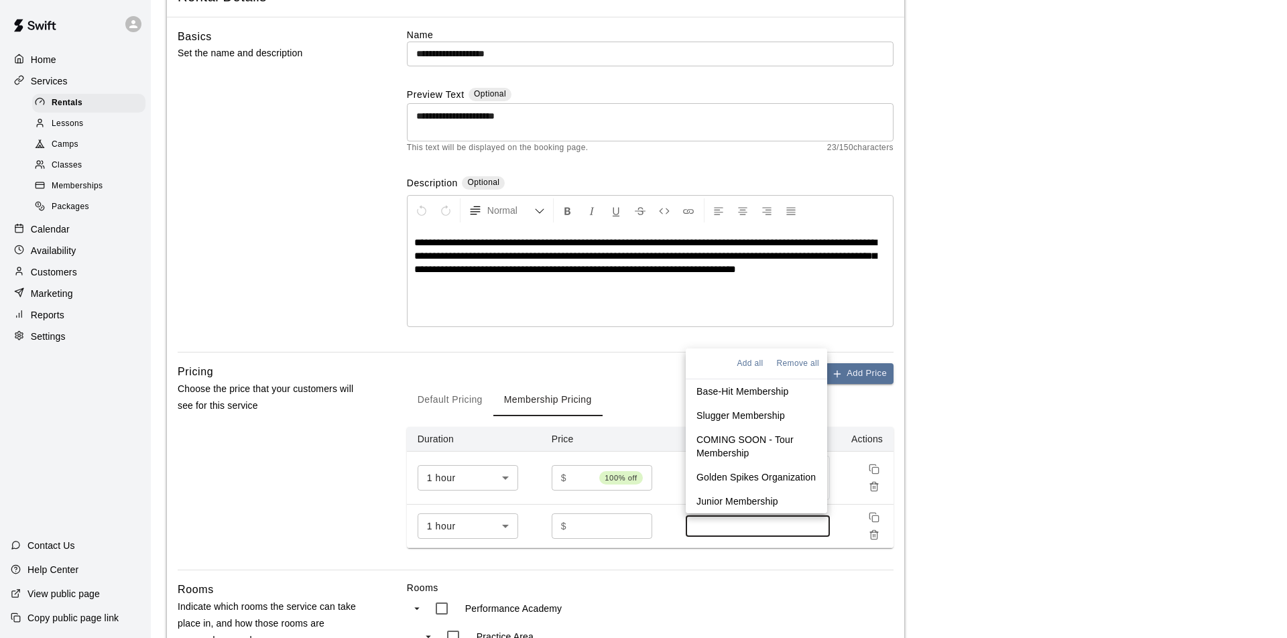
click at [721, 497] on p "Junior Membership" at bounding box center [738, 501] width 82 height 13
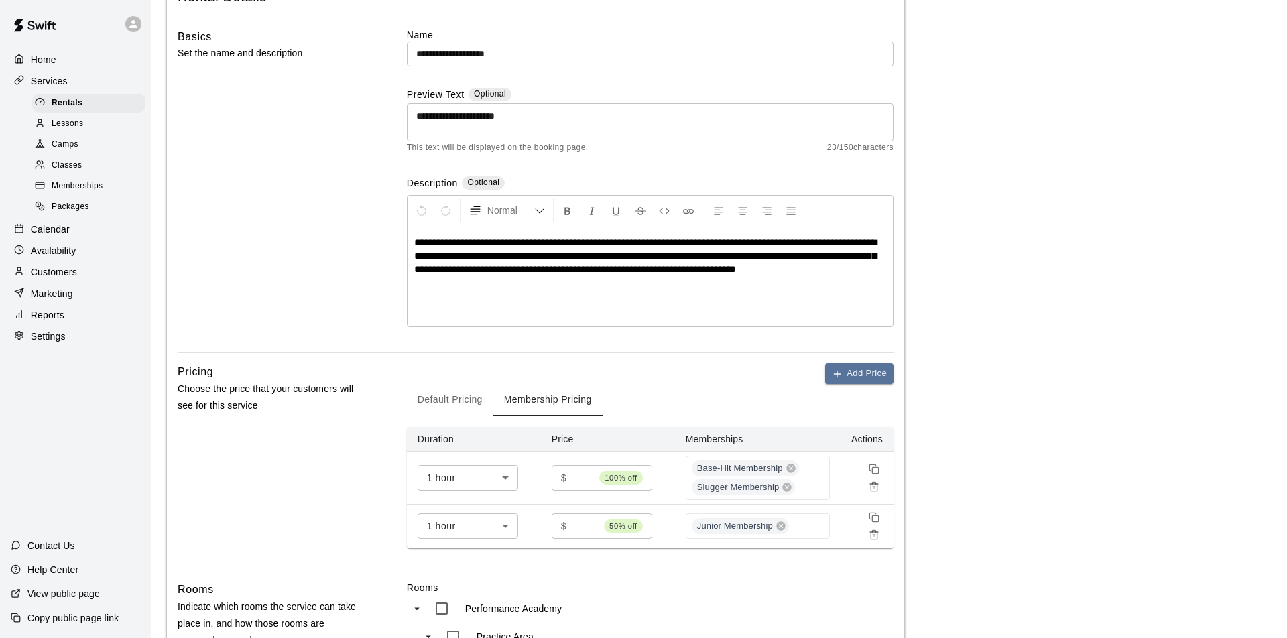
click at [632, 384] on div "Default Pricing Membership Pricing" at bounding box center [650, 400] width 487 height 32
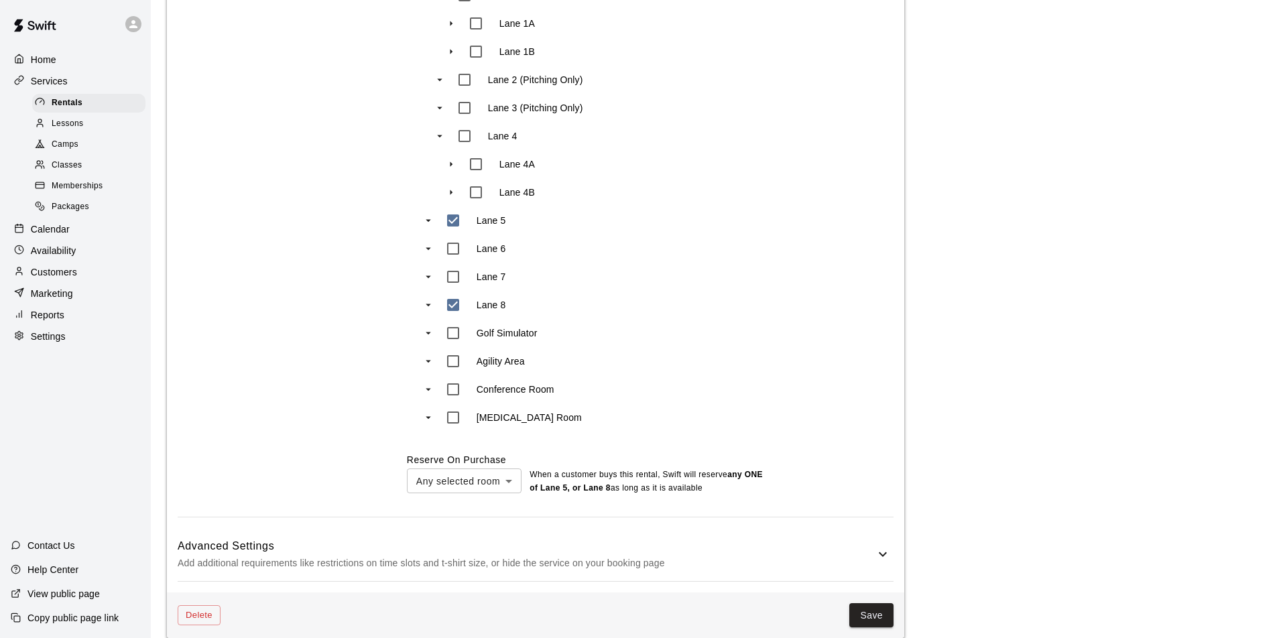
scroll to position [766, 0]
click at [876, 608] on button "Save" at bounding box center [871, 613] width 44 height 25
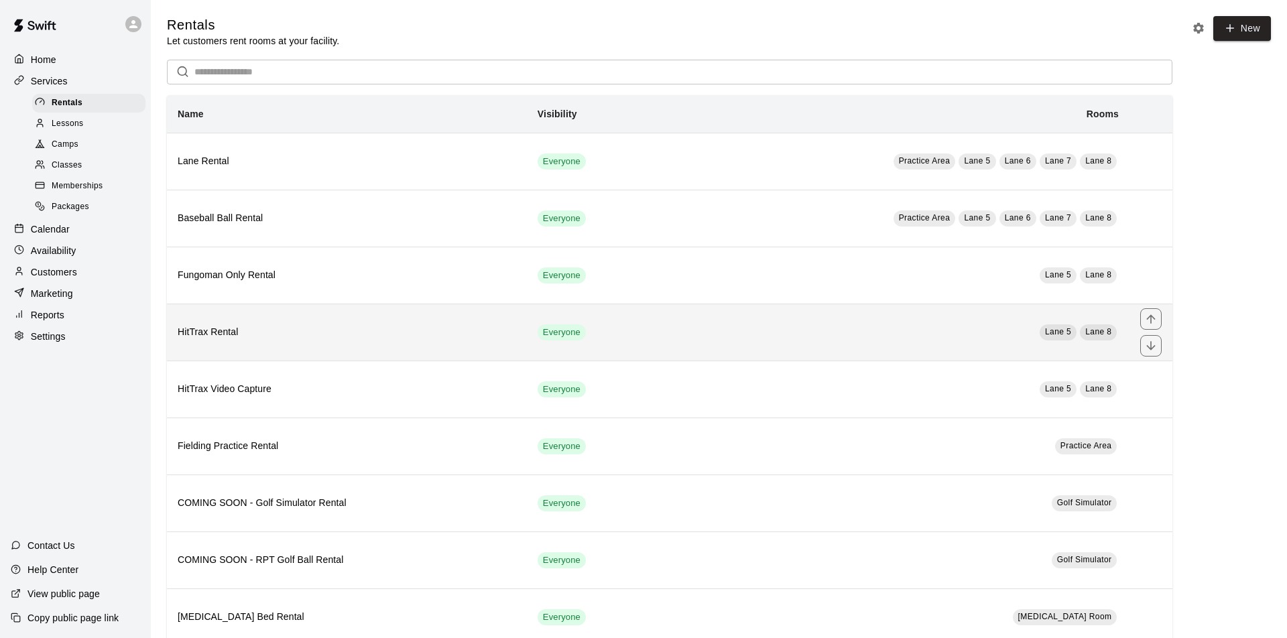
click at [459, 330] on h6 "HitTrax Rental" at bounding box center [347, 332] width 339 height 15
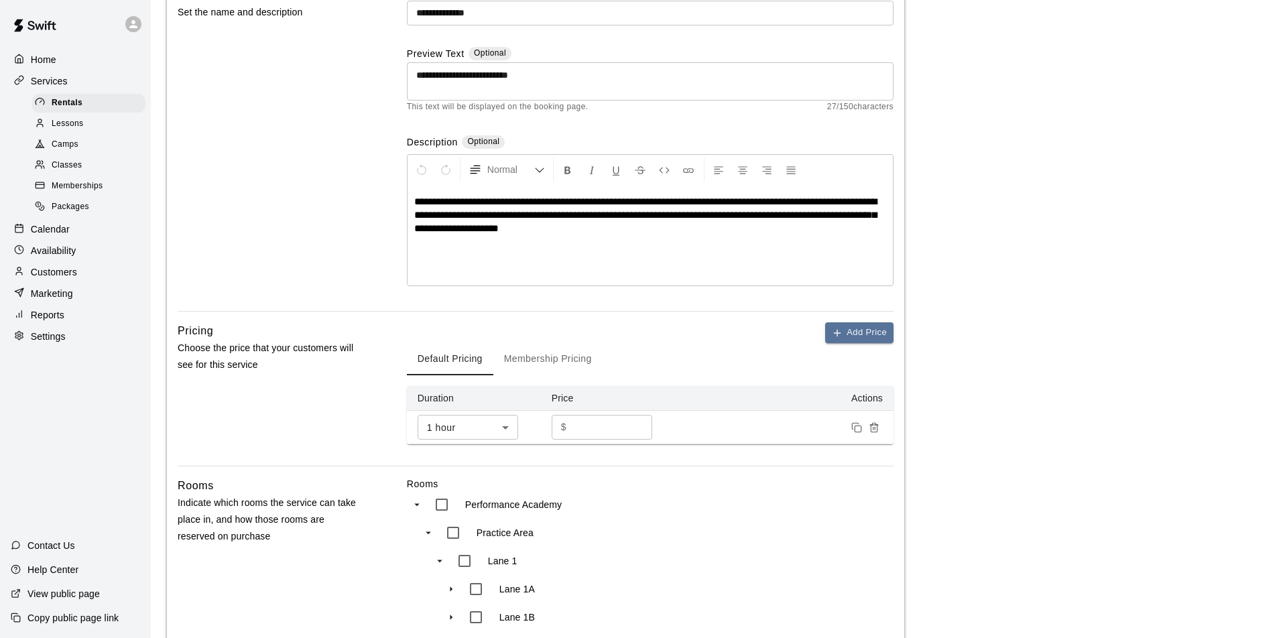
scroll to position [135, 0]
click at [562, 360] on button "Membership Pricing" at bounding box center [547, 359] width 109 height 32
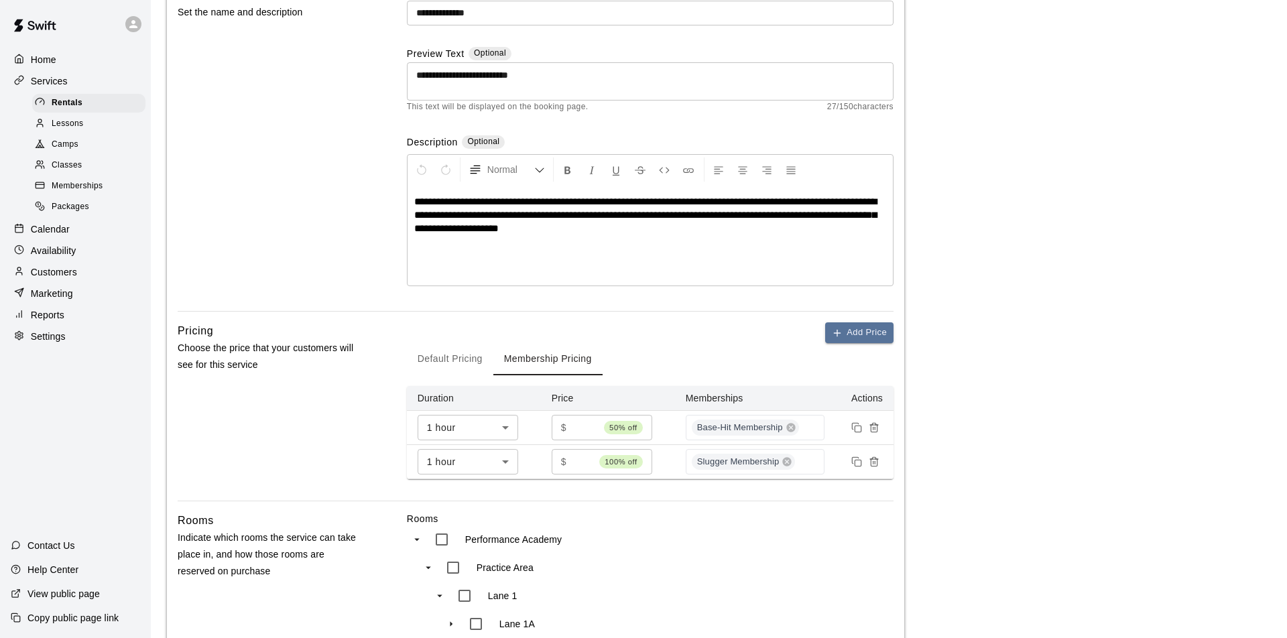
click at [589, 457] on input "*" at bounding box center [583, 461] width 22 height 25
click at [589, 457] on input "*" at bounding box center [585, 461] width 27 height 25
type input "*"
click at [589, 457] on input "*" at bounding box center [585, 461] width 27 height 25
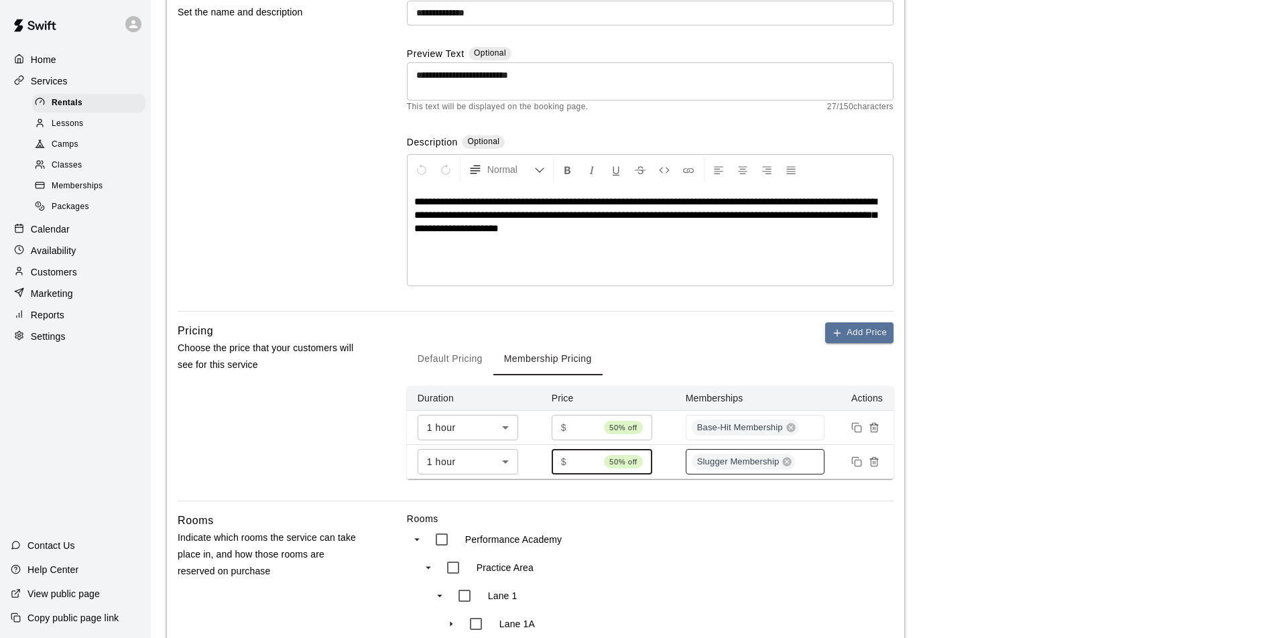
type input "*"
click at [868, 335] on button "Add Price" at bounding box center [859, 332] width 68 height 21
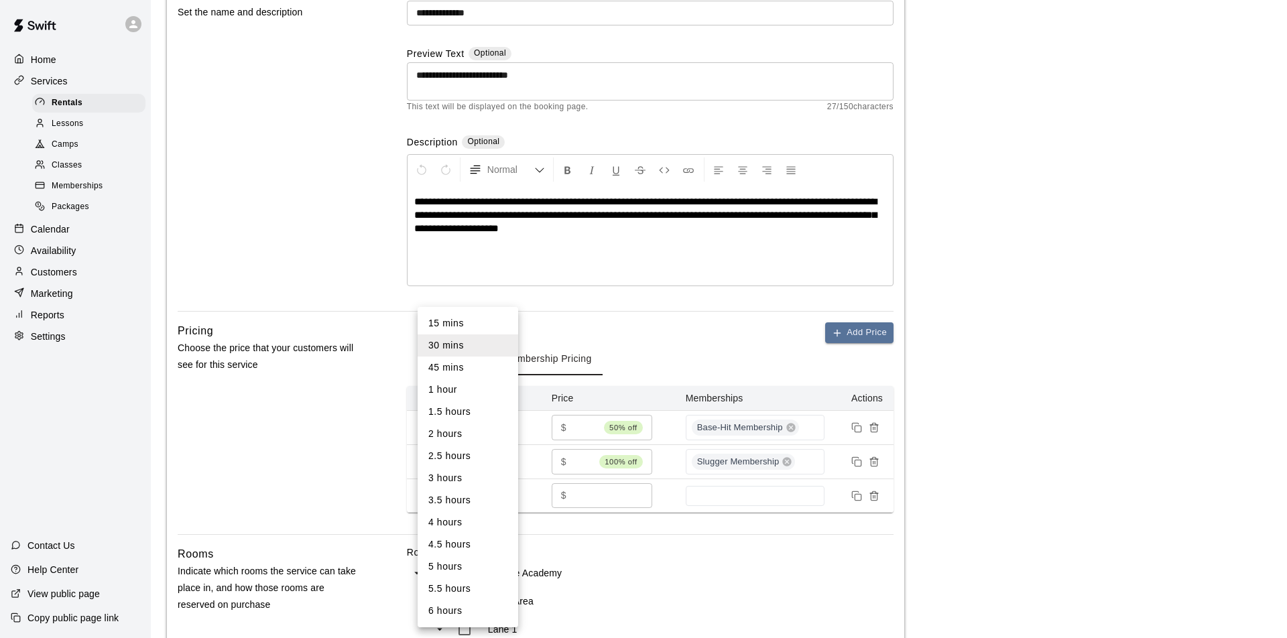
click at [506, 494] on body "**********" at bounding box center [643, 576] width 1287 height 1423
click at [458, 396] on li "1 hour" at bounding box center [468, 390] width 101 height 22
type input "**"
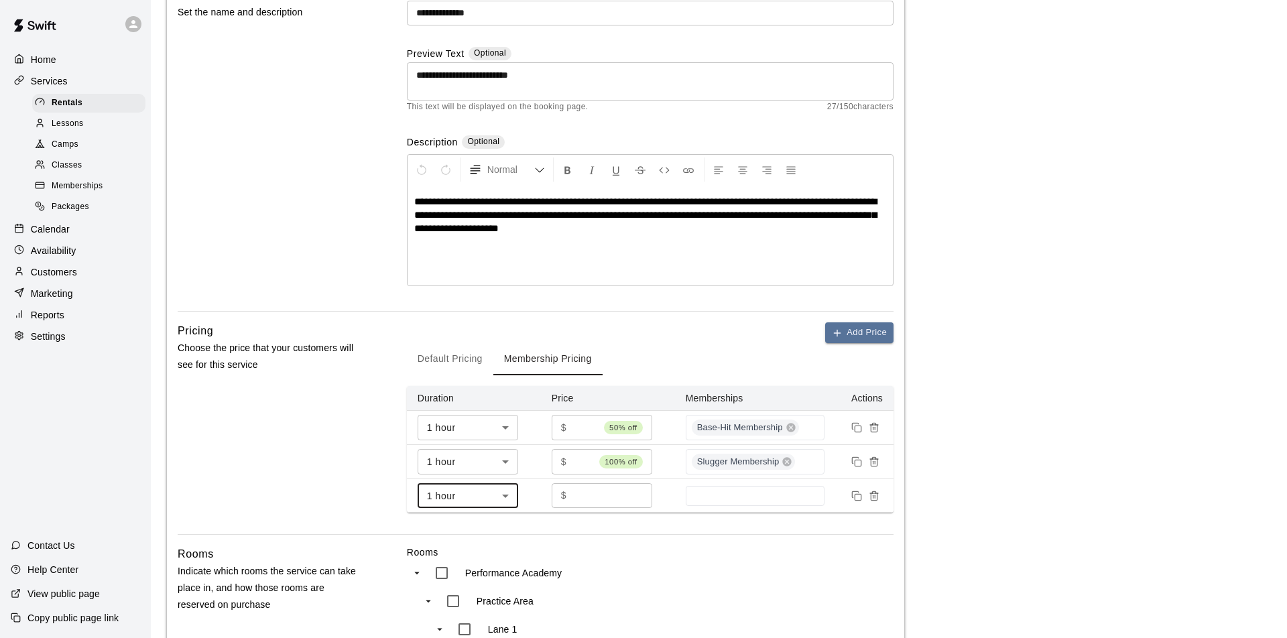
click at [602, 493] on input "*" at bounding box center [612, 495] width 80 height 25
type input "****"
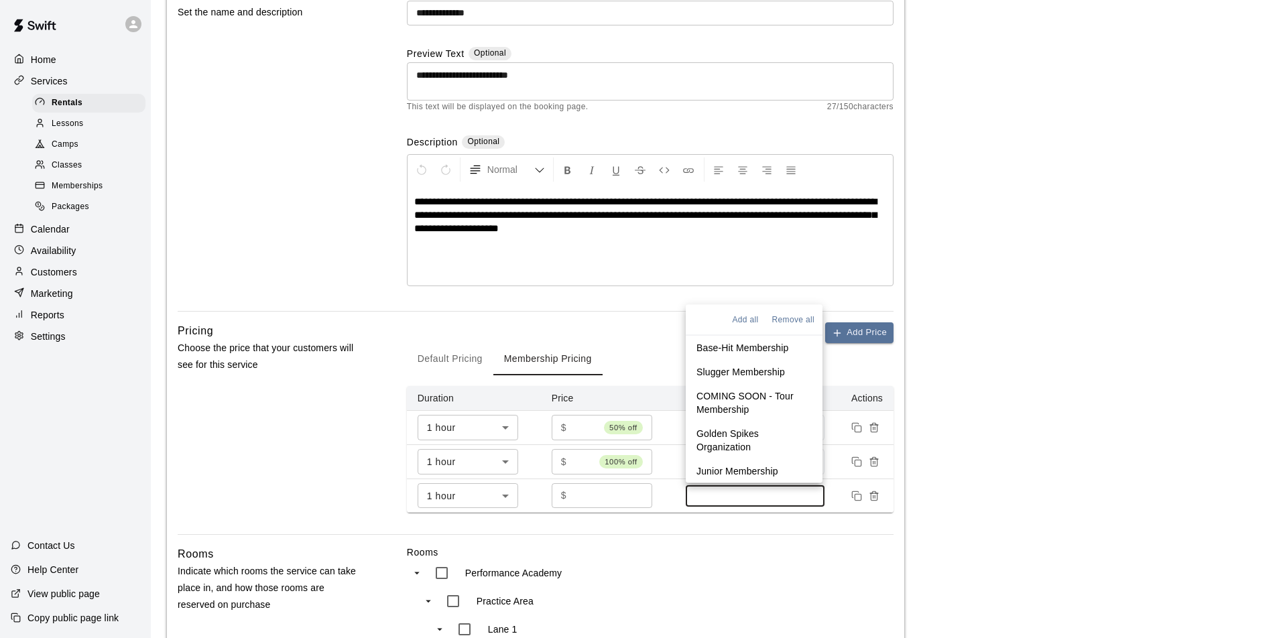
click at [713, 493] on input at bounding box center [756, 496] width 126 height 11
click at [719, 470] on p "Junior Membership" at bounding box center [738, 470] width 82 height 13
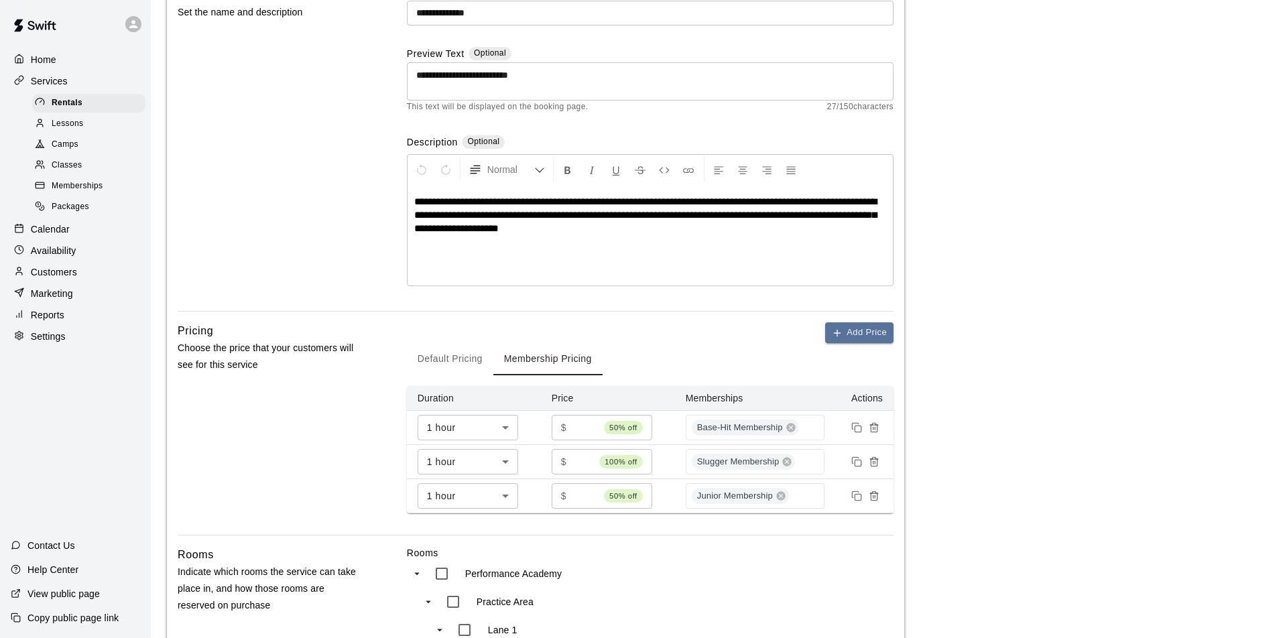
click at [843, 365] on div "Default Pricing Membership Pricing" at bounding box center [650, 359] width 487 height 32
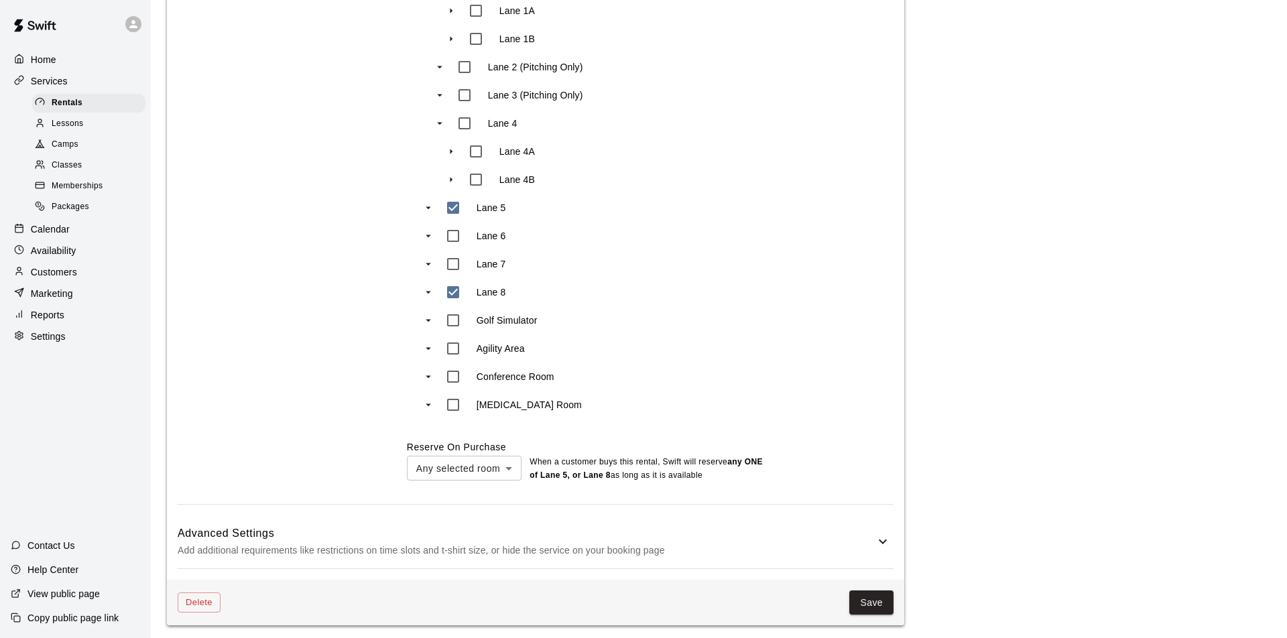
scroll to position [782, 0]
click at [874, 601] on button "Save" at bounding box center [871, 603] width 44 height 25
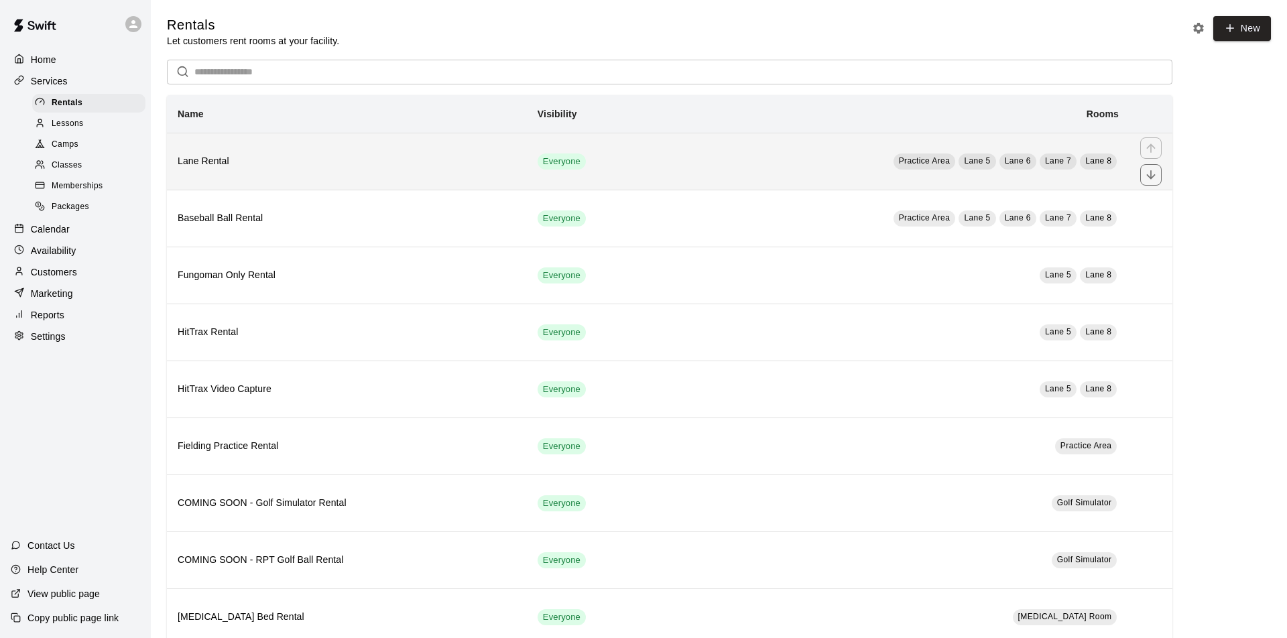
click at [766, 164] on td "Practice Area Lane 5 Lane 6 Lane 7 Lane 8" at bounding box center [894, 161] width 471 height 57
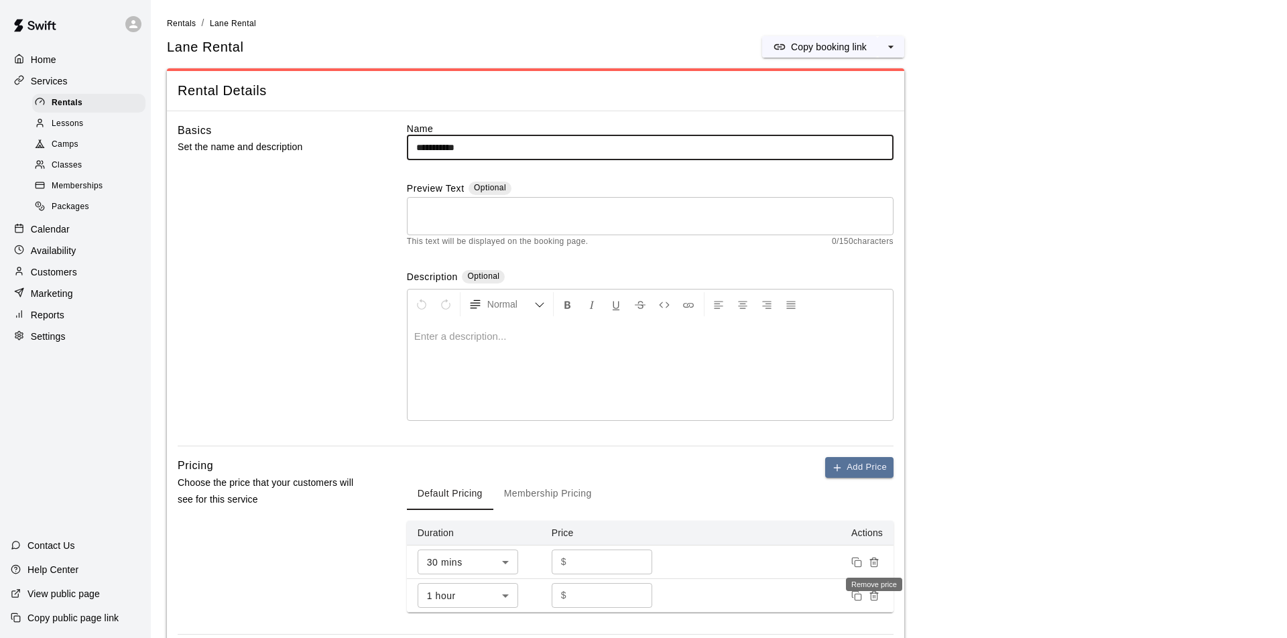
click at [874, 559] on icon "Remove price" at bounding box center [874, 562] width 11 height 11
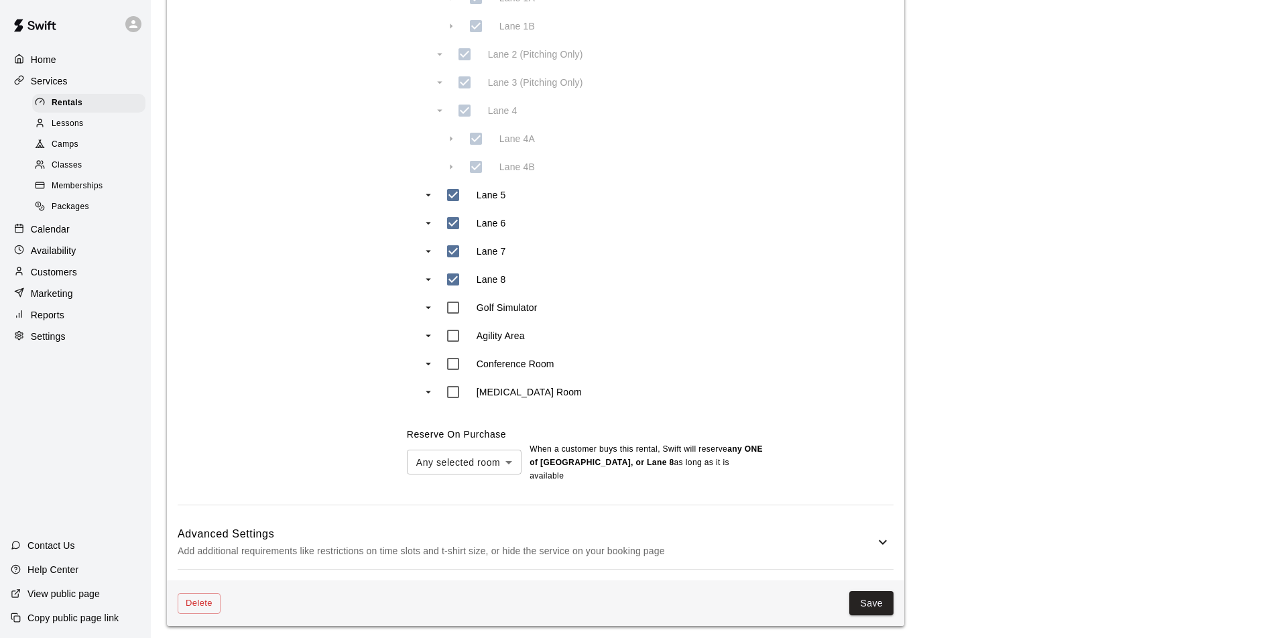
scroll to position [725, 0]
click at [876, 599] on button "Save" at bounding box center [871, 604] width 44 height 25
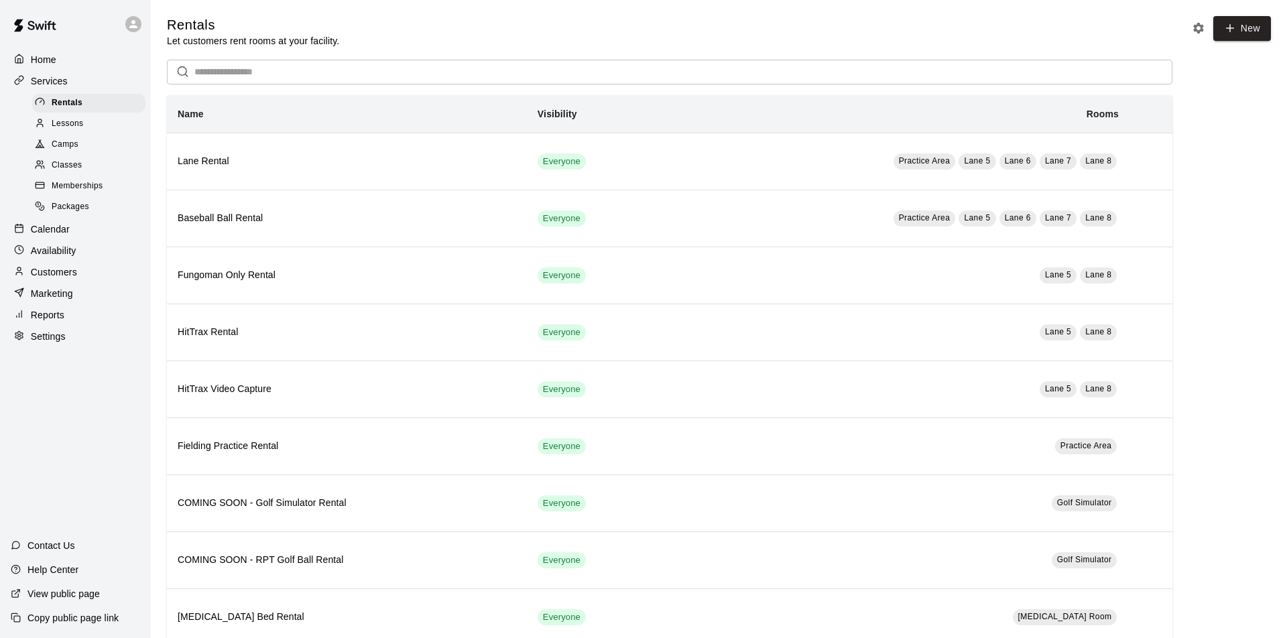
click at [60, 181] on span "Memberships" at bounding box center [77, 186] width 51 height 13
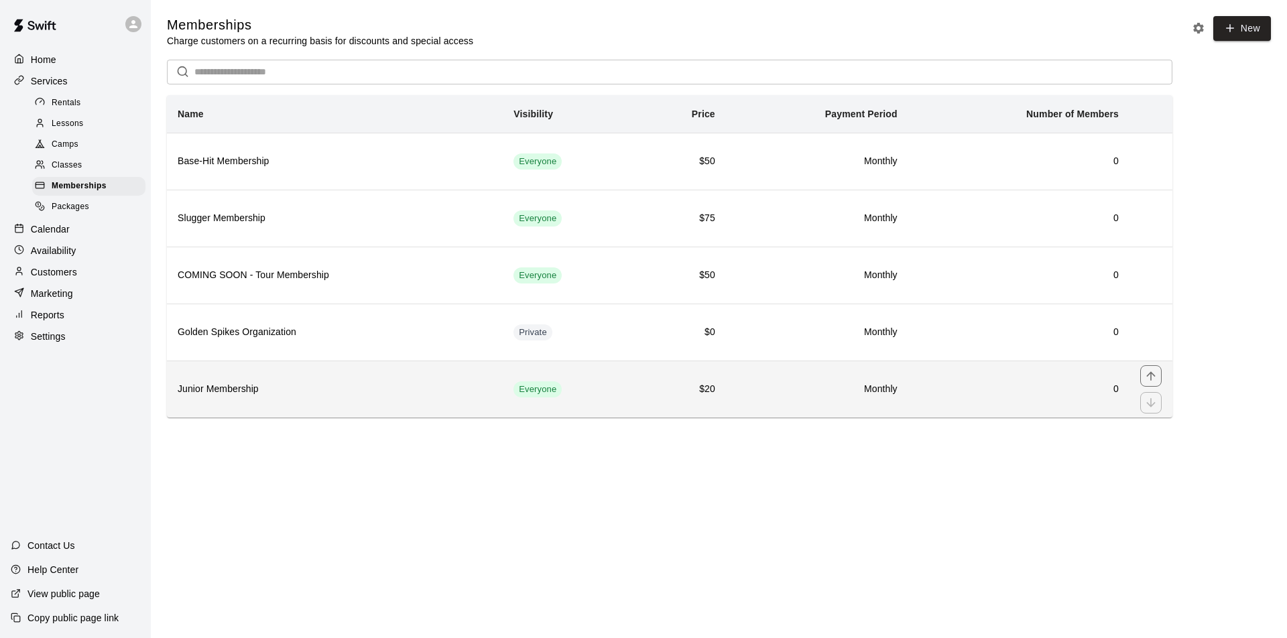
click at [366, 398] on th "Junior Membership" at bounding box center [335, 389] width 336 height 57
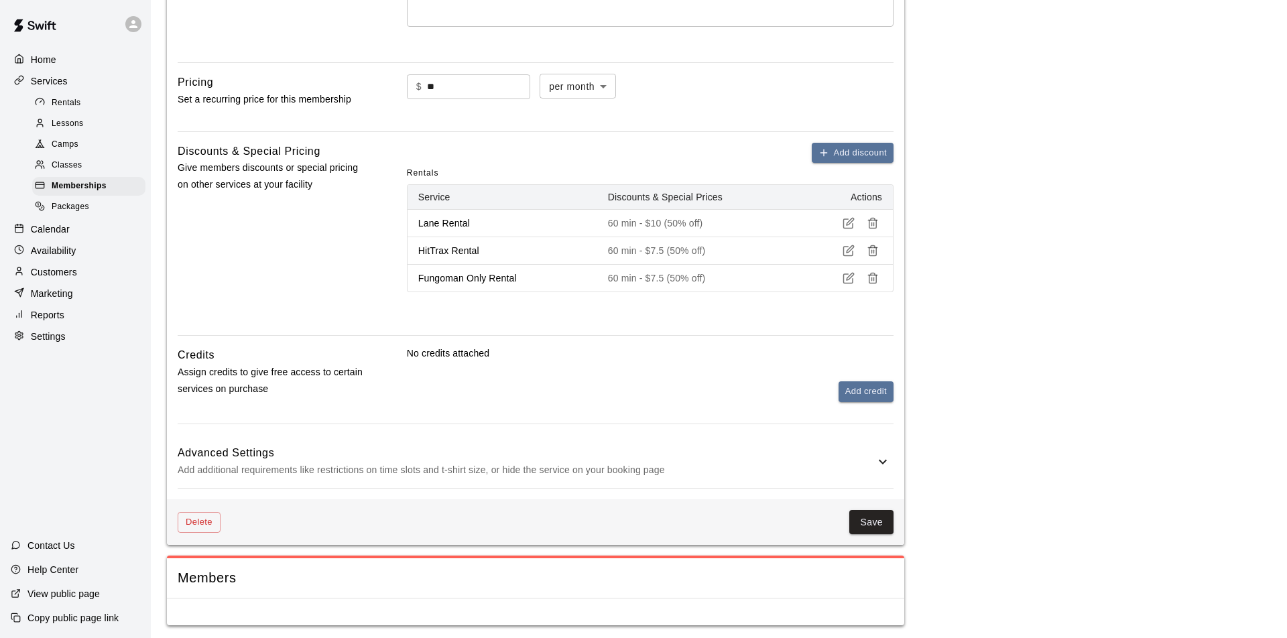
scroll to position [392, 0]
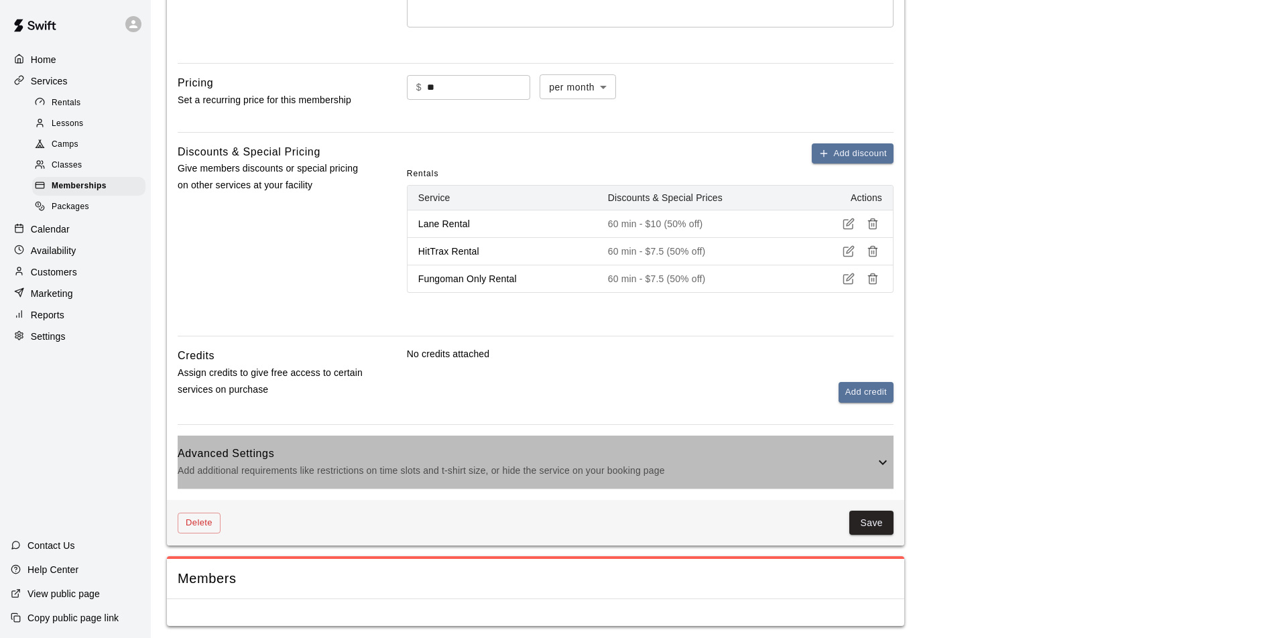
click at [884, 461] on icon at bounding box center [883, 463] width 16 height 16
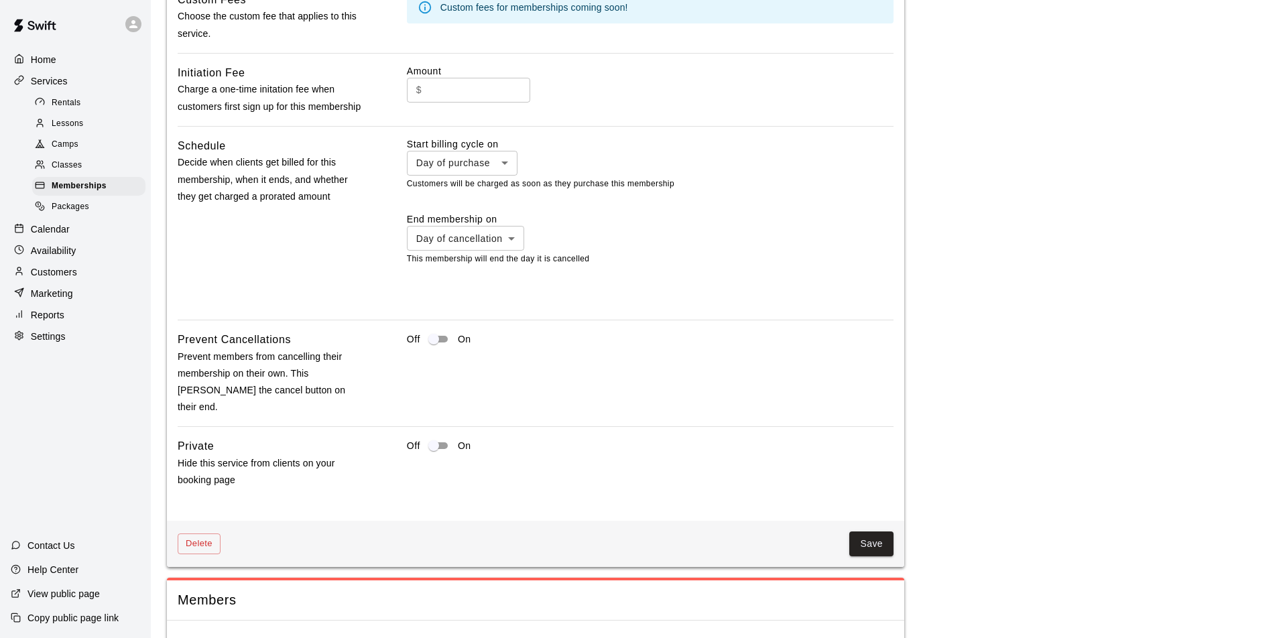
scroll to position [983, 0]
click at [872, 532] on button "Save" at bounding box center [871, 544] width 44 height 25
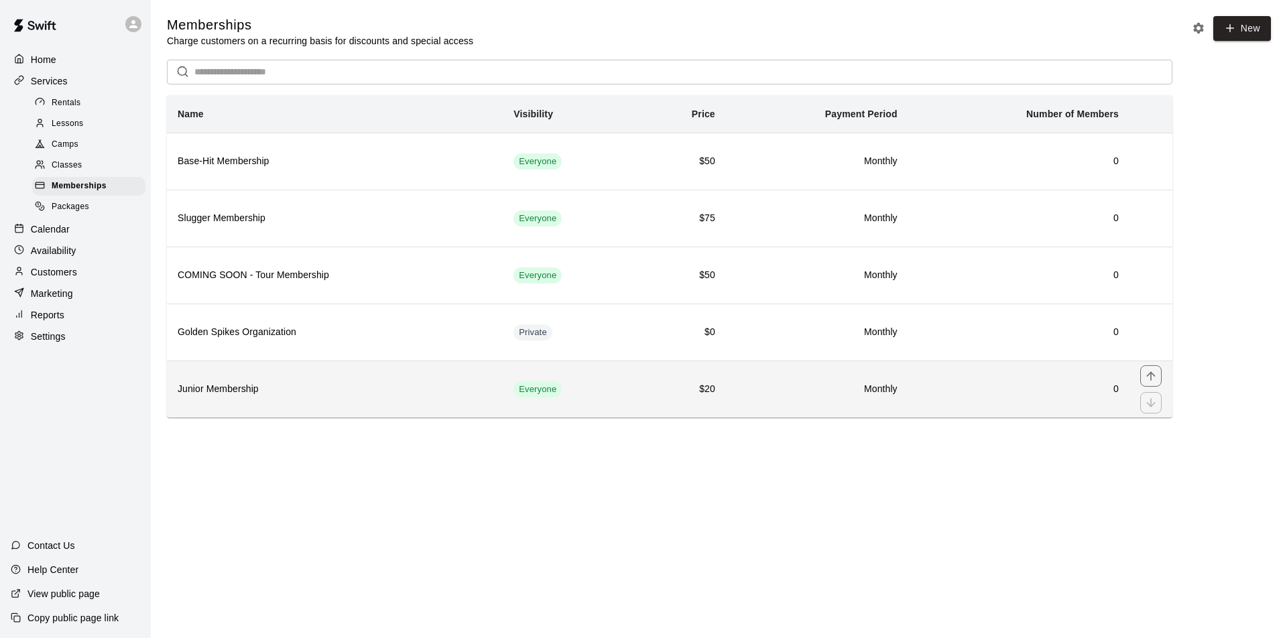
click at [668, 390] on h6 "$20" at bounding box center [683, 389] width 66 height 15
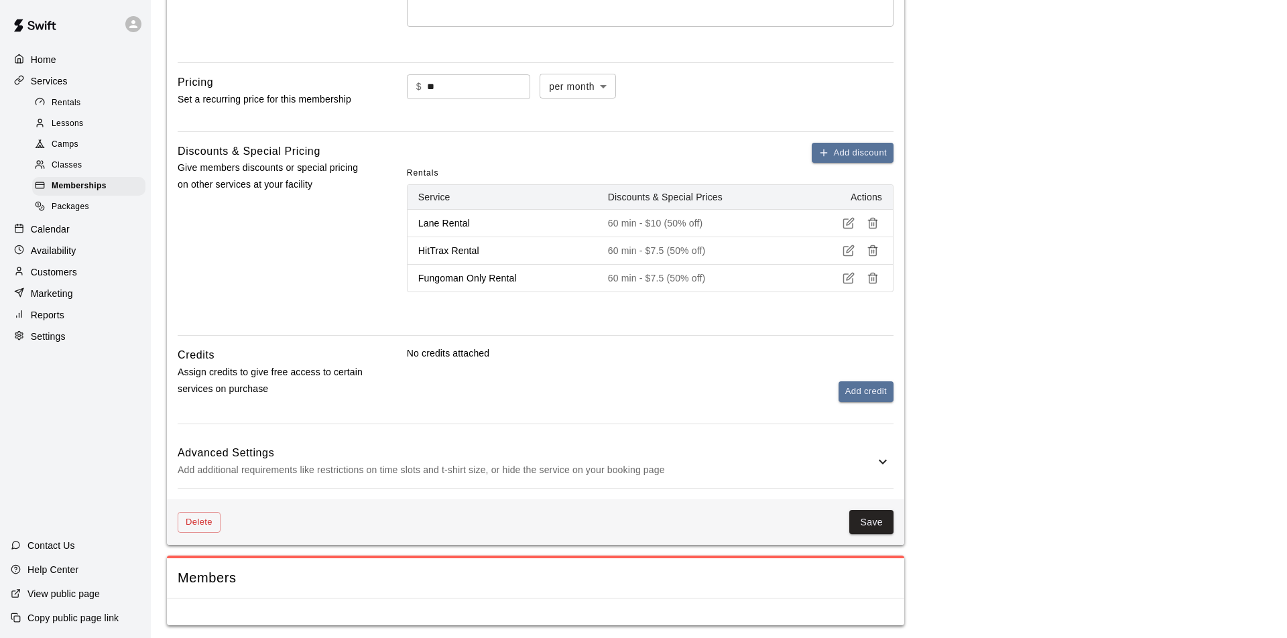
scroll to position [392, 0]
click at [884, 460] on icon at bounding box center [883, 462] width 8 height 5
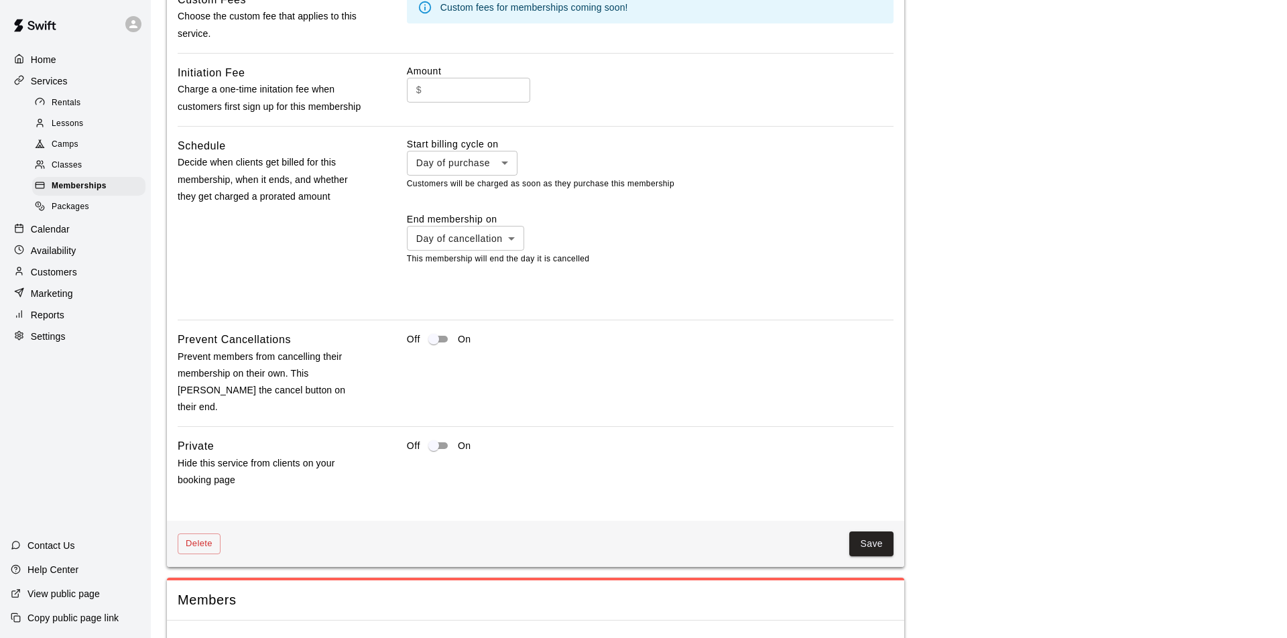
scroll to position [983, 0]
click at [876, 532] on button "Save" at bounding box center [871, 544] width 44 height 25
